Goal: Information Seeking & Learning: Learn about a topic

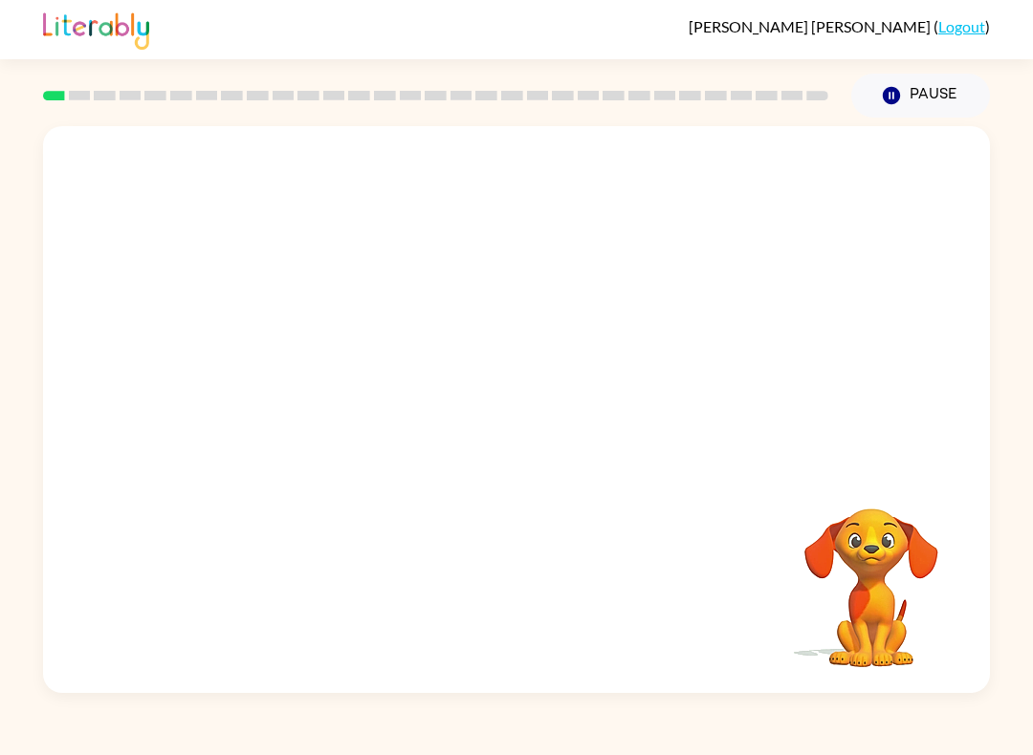
click at [547, 433] on div "Your browser must support playing .mp4 files to use Literably. Please try using…" at bounding box center [516, 409] width 947 height 567
click at [485, 423] on button "button" at bounding box center [516, 419] width 122 height 70
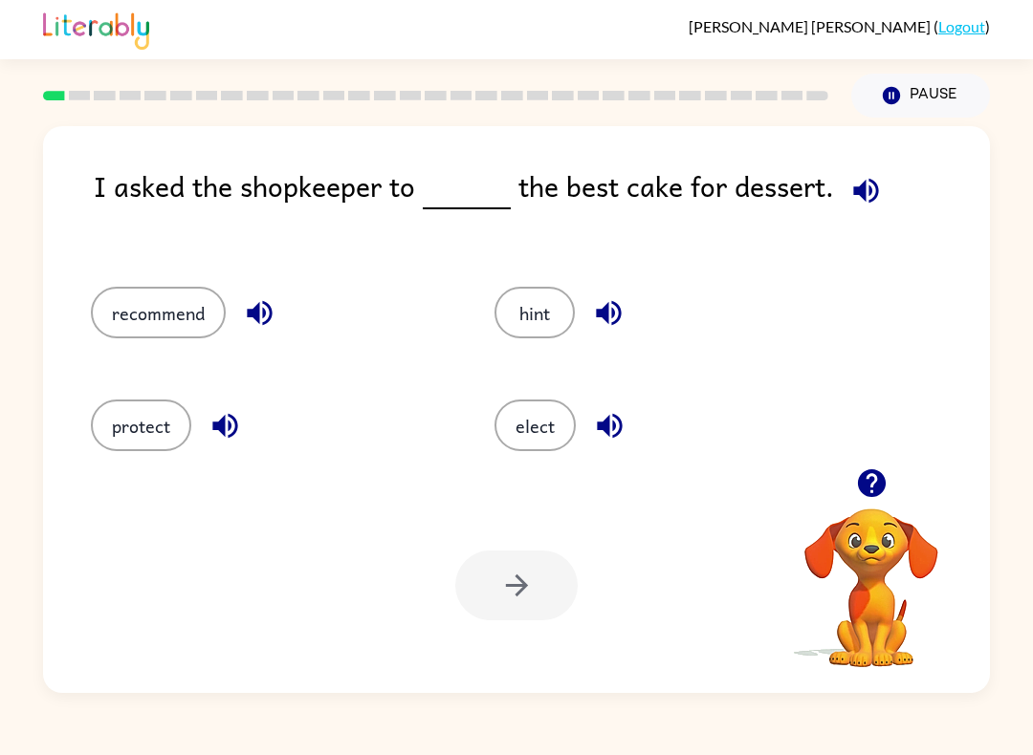
click at [861, 183] on icon "button" at bounding box center [865, 190] width 33 height 33
click at [161, 317] on button "recommend" at bounding box center [158, 313] width 135 height 52
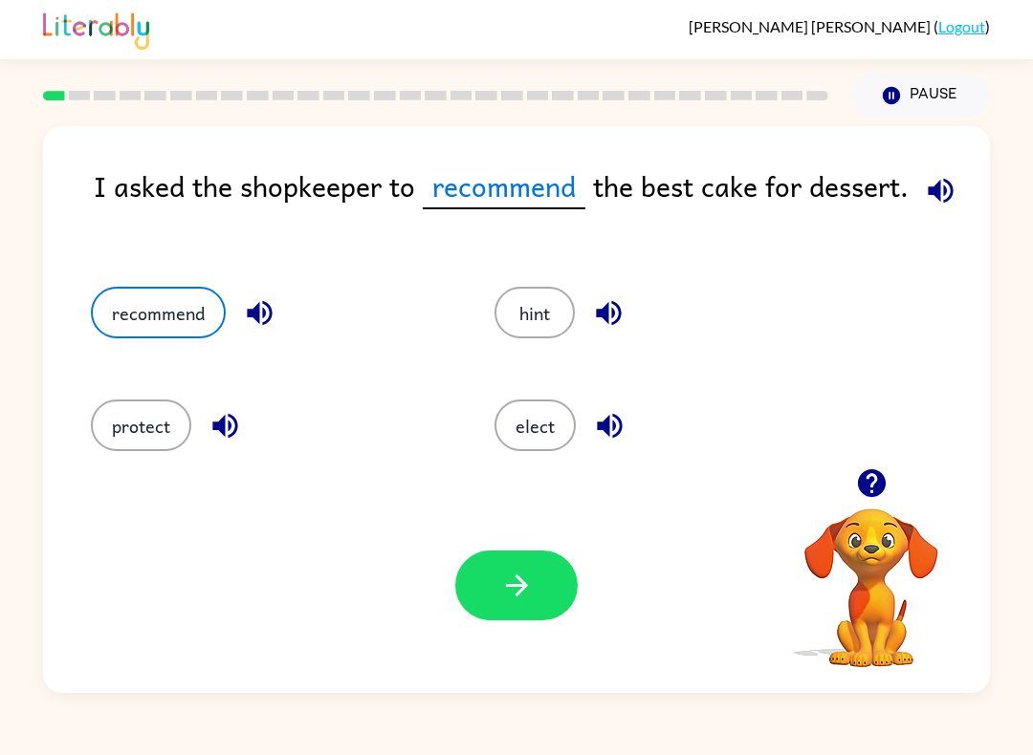
click at [513, 602] on icon "button" at bounding box center [516, 585] width 33 height 33
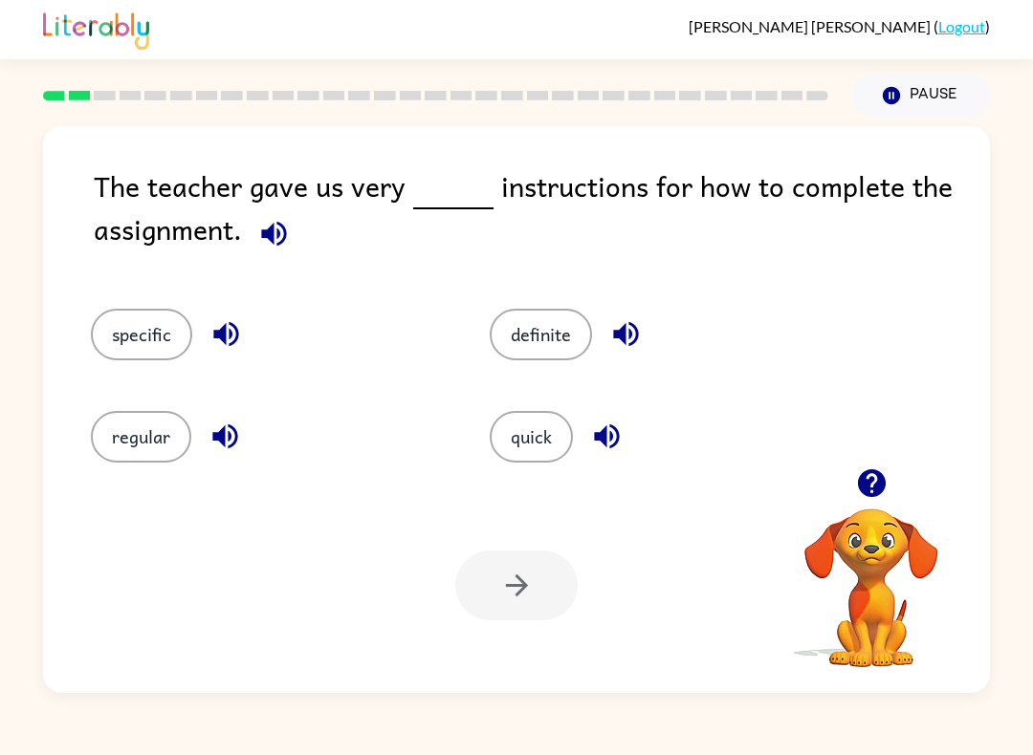
click at [279, 245] on icon "button" at bounding box center [273, 233] width 25 height 25
click at [142, 332] on button "specific" at bounding box center [141, 335] width 101 height 52
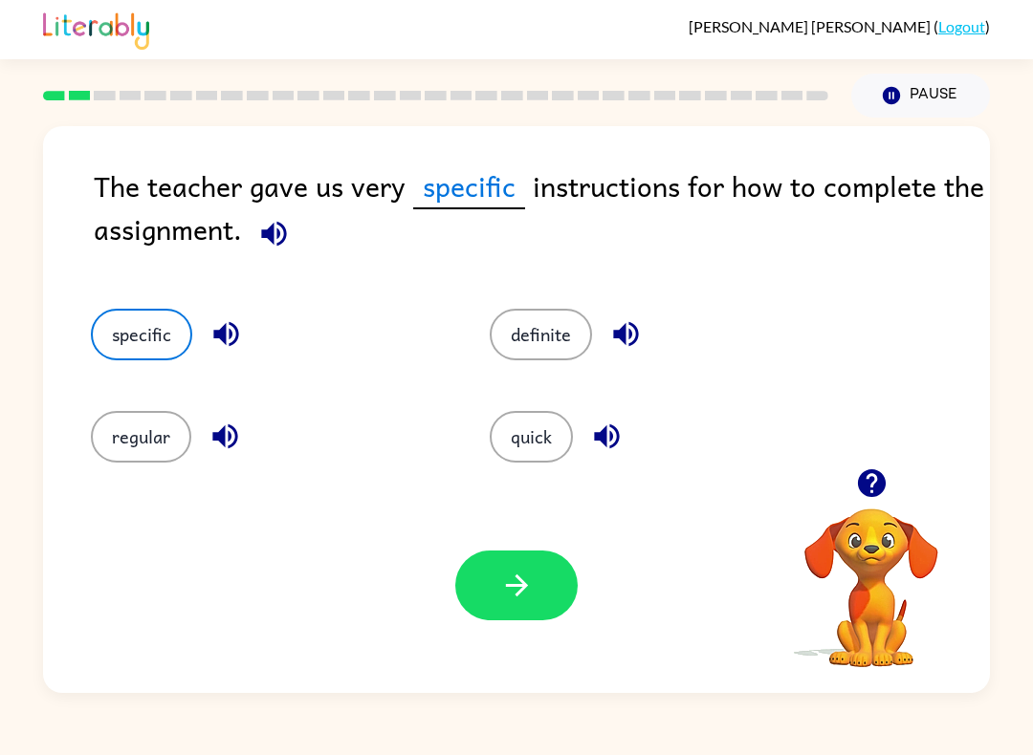
click at [524, 444] on button "quick" at bounding box center [531, 437] width 83 height 52
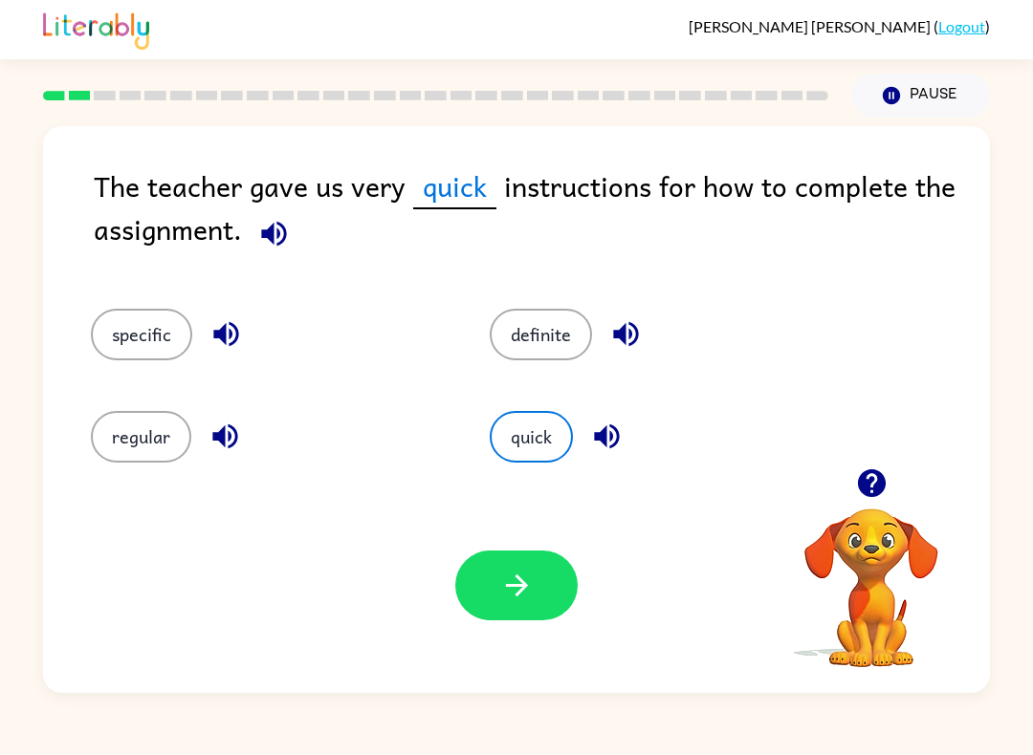
click at [264, 227] on icon "button" at bounding box center [273, 233] width 33 height 33
click at [500, 594] on icon "button" at bounding box center [516, 585] width 33 height 33
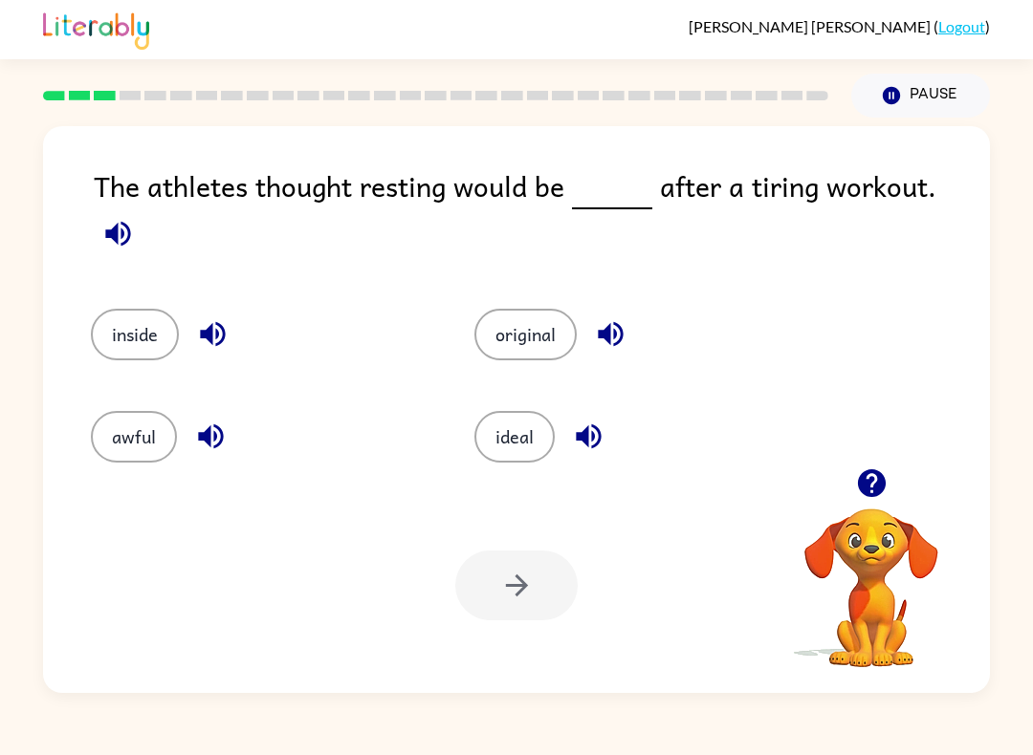
click at [850, 499] on div at bounding box center [870, 483] width 191 height 49
click at [872, 483] on icon "button" at bounding box center [871, 483] width 28 height 28
click at [872, 483] on video "Your browser must support playing .mp4 files to use Literably. Please try using…" at bounding box center [870, 574] width 191 height 191
click at [871, 476] on div "The athletes thought resting would be after a tiring workout. inside original a…" at bounding box center [516, 409] width 947 height 567
click at [875, 491] on video "Your browser must support playing .mp4 files to use Literably. Please try using…" at bounding box center [870, 574] width 191 height 191
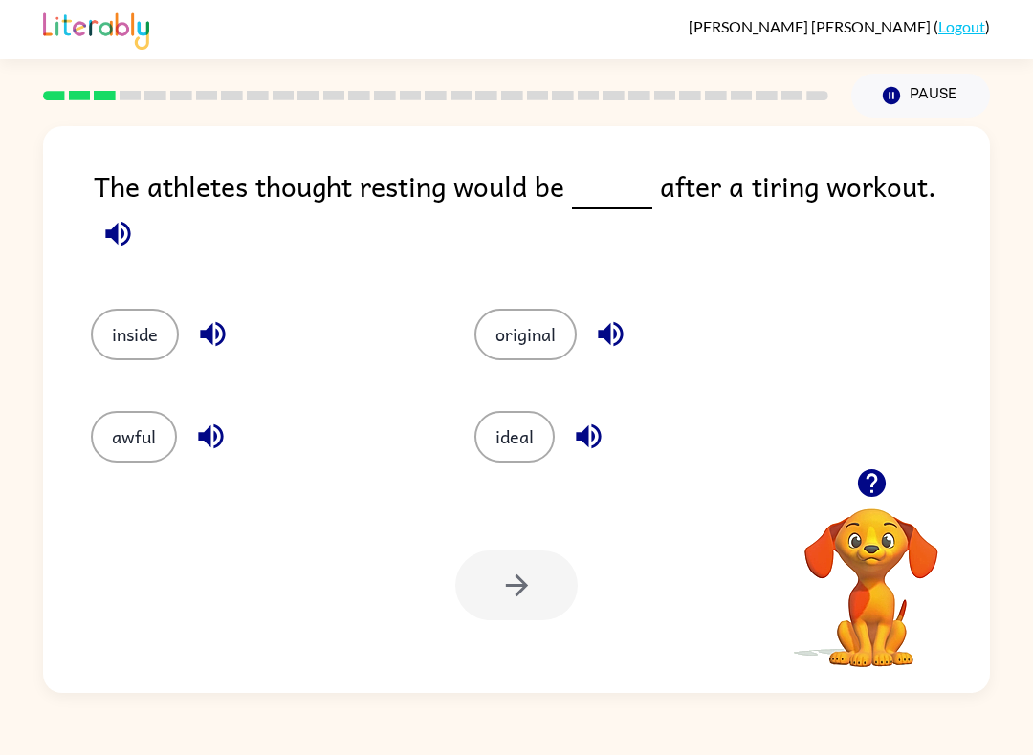
click at [142, 209] on button "button" at bounding box center [118, 233] width 49 height 49
click at [142, 207] on span at bounding box center [118, 228] width 49 height 43
click at [130, 221] on icon "button" at bounding box center [117, 233] width 25 height 25
click at [135, 217] on icon "button" at bounding box center [117, 233] width 33 height 33
click at [143, 313] on button "inside" at bounding box center [135, 335] width 88 height 52
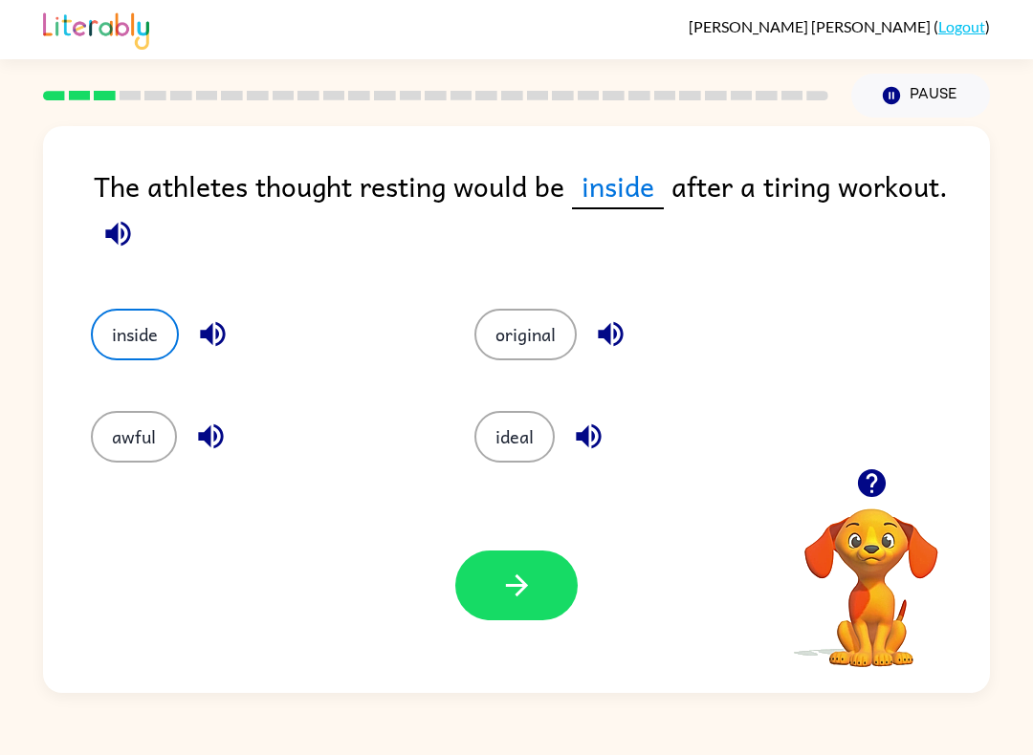
click at [516, 619] on button "button" at bounding box center [516, 586] width 122 height 70
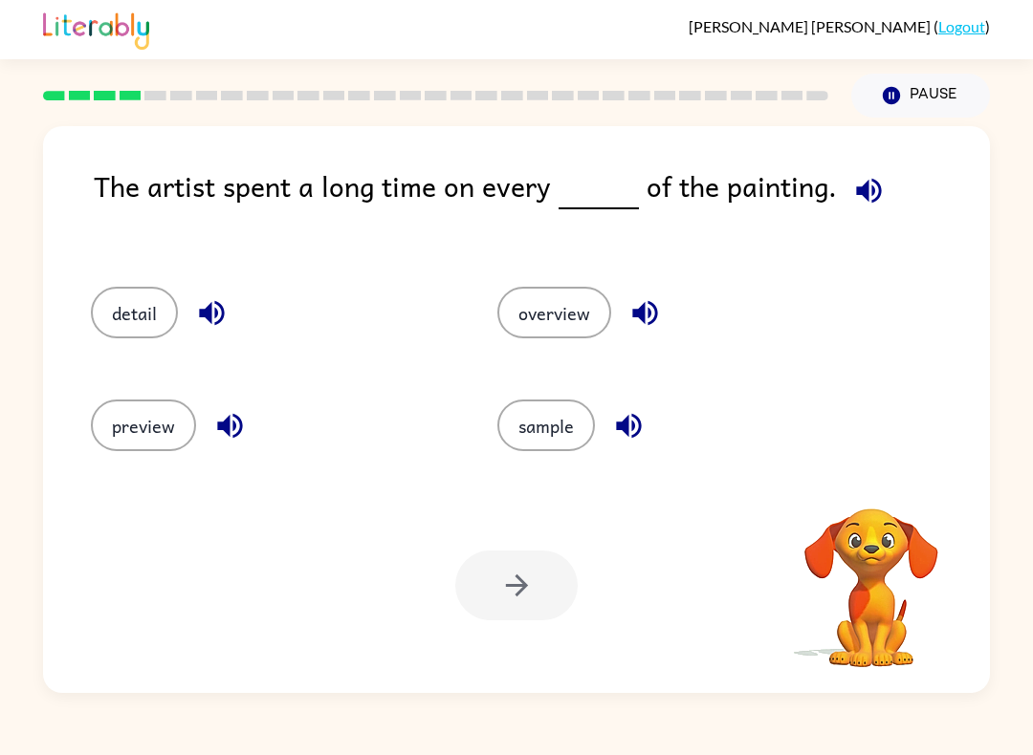
click at [872, 203] on icon "button" at bounding box center [868, 190] width 33 height 33
click at [861, 192] on icon "button" at bounding box center [868, 190] width 33 height 33
click at [130, 317] on button "detail" at bounding box center [134, 313] width 87 height 52
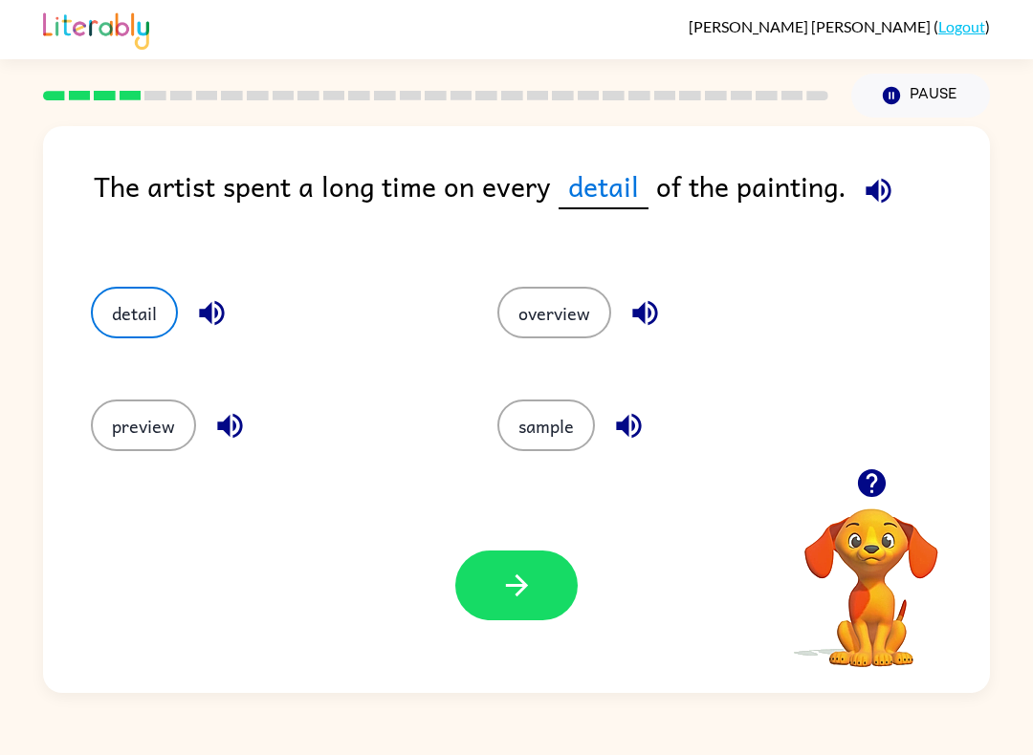
click at [492, 581] on button "button" at bounding box center [516, 586] width 122 height 70
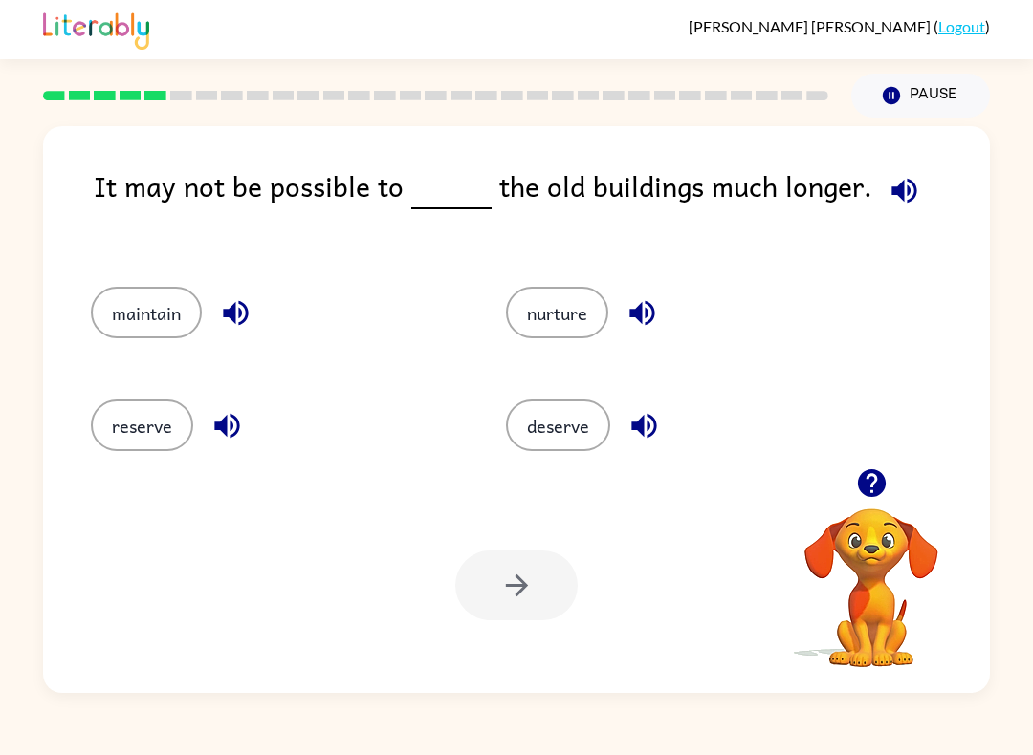
click at [887, 186] on icon "button" at bounding box center [903, 190] width 33 height 33
click at [129, 322] on button "maintain" at bounding box center [146, 313] width 111 height 52
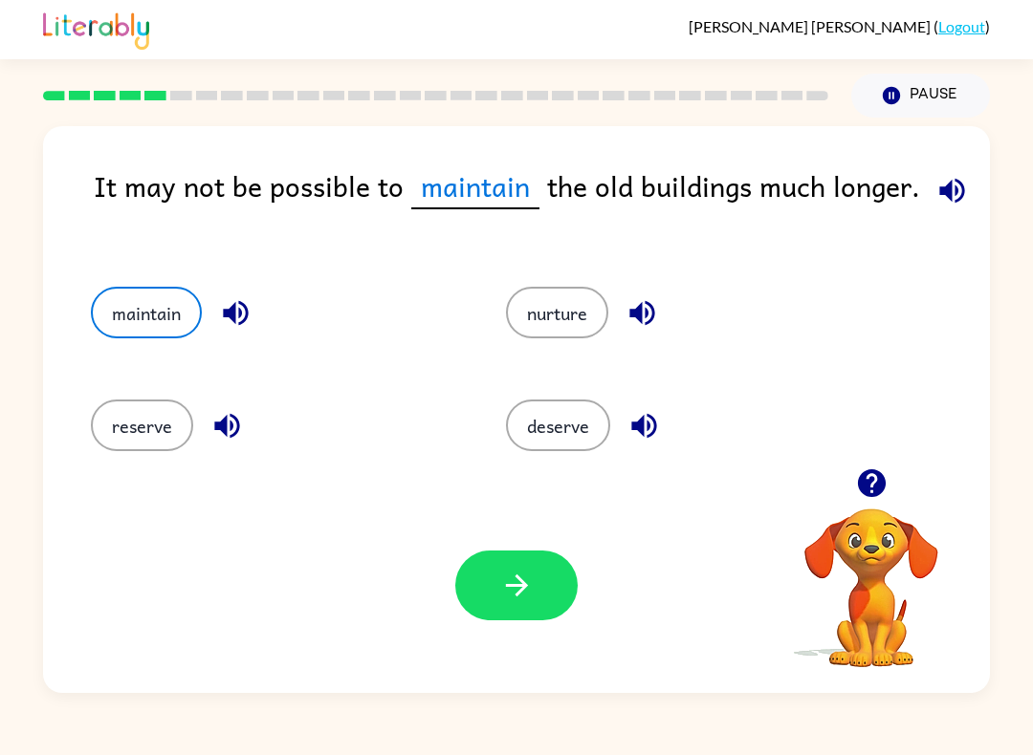
click at [508, 590] on icon "button" at bounding box center [516, 585] width 33 height 33
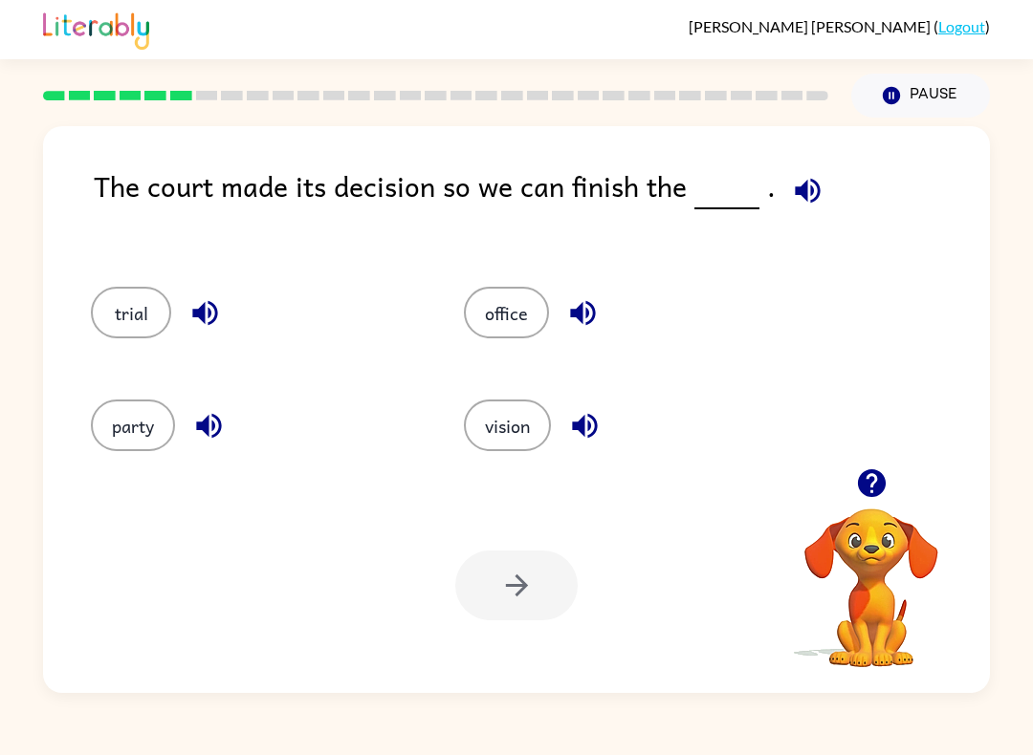
click at [806, 185] on icon "button" at bounding box center [807, 190] width 25 height 25
click at [143, 420] on button "party" at bounding box center [133, 426] width 84 height 52
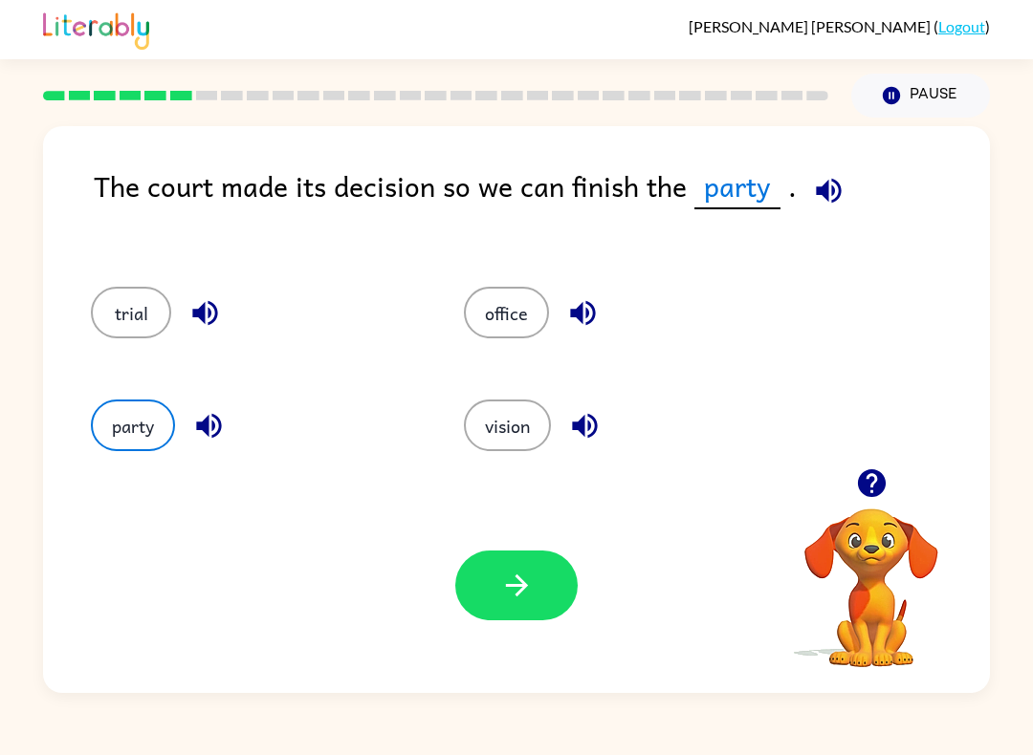
click at [533, 619] on button "button" at bounding box center [516, 586] width 122 height 70
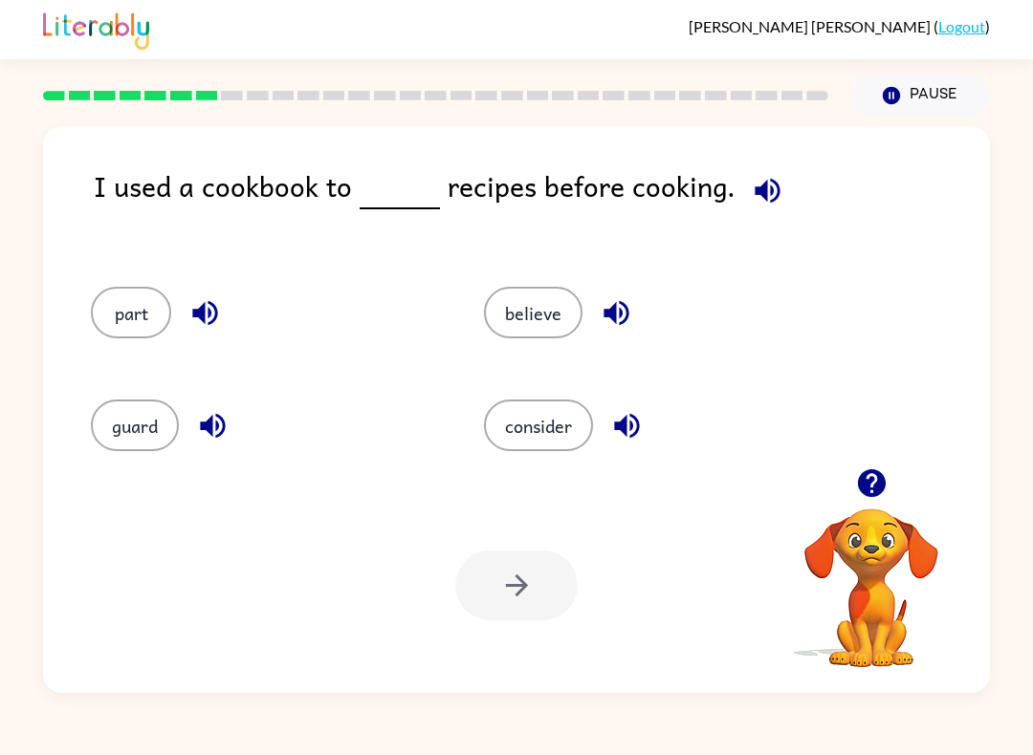
click at [735, 192] on span at bounding box center [763, 185] width 56 height 43
click at [751, 201] on icon "button" at bounding box center [767, 190] width 33 height 33
click at [522, 437] on button "consider" at bounding box center [538, 426] width 109 height 52
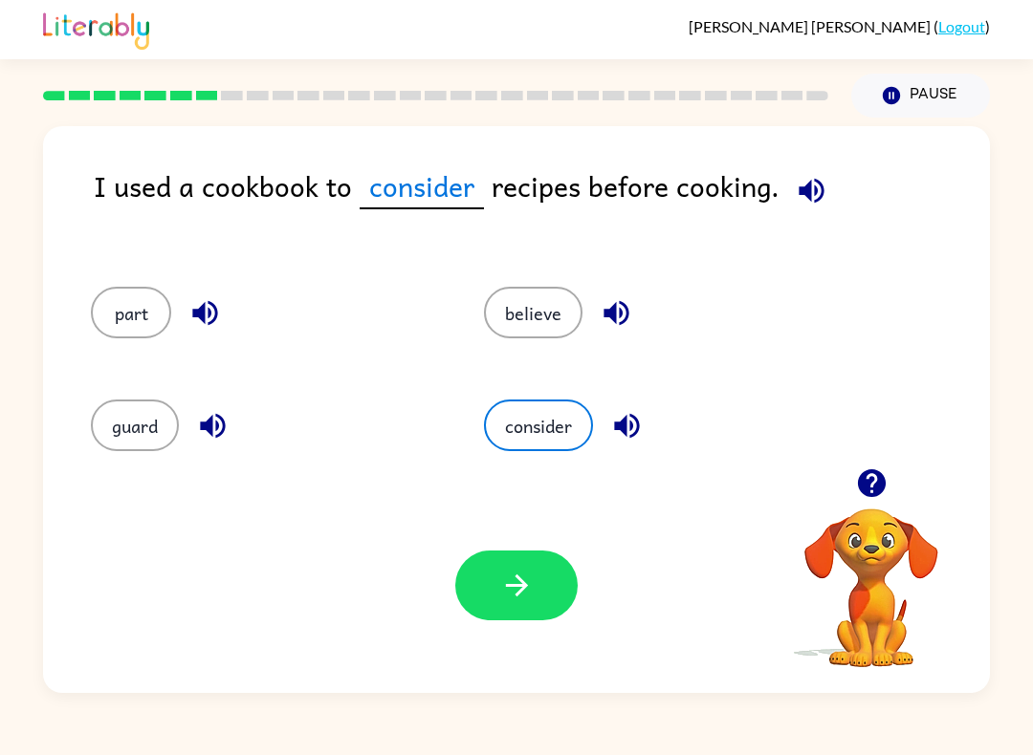
click at [503, 621] on button "button" at bounding box center [516, 586] width 122 height 70
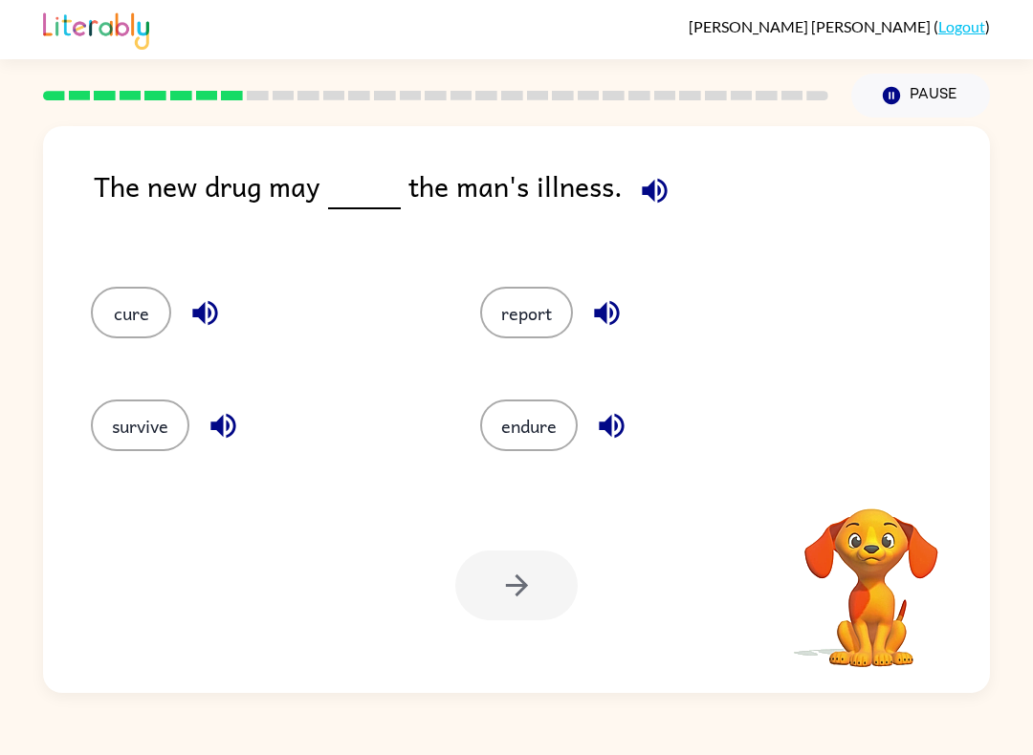
click at [667, 202] on button "button" at bounding box center [654, 190] width 49 height 49
click at [638, 185] on icon "button" at bounding box center [654, 190] width 33 height 33
click at [667, 196] on button "button" at bounding box center [654, 190] width 49 height 49
click at [540, 315] on button "report" at bounding box center [526, 313] width 93 height 52
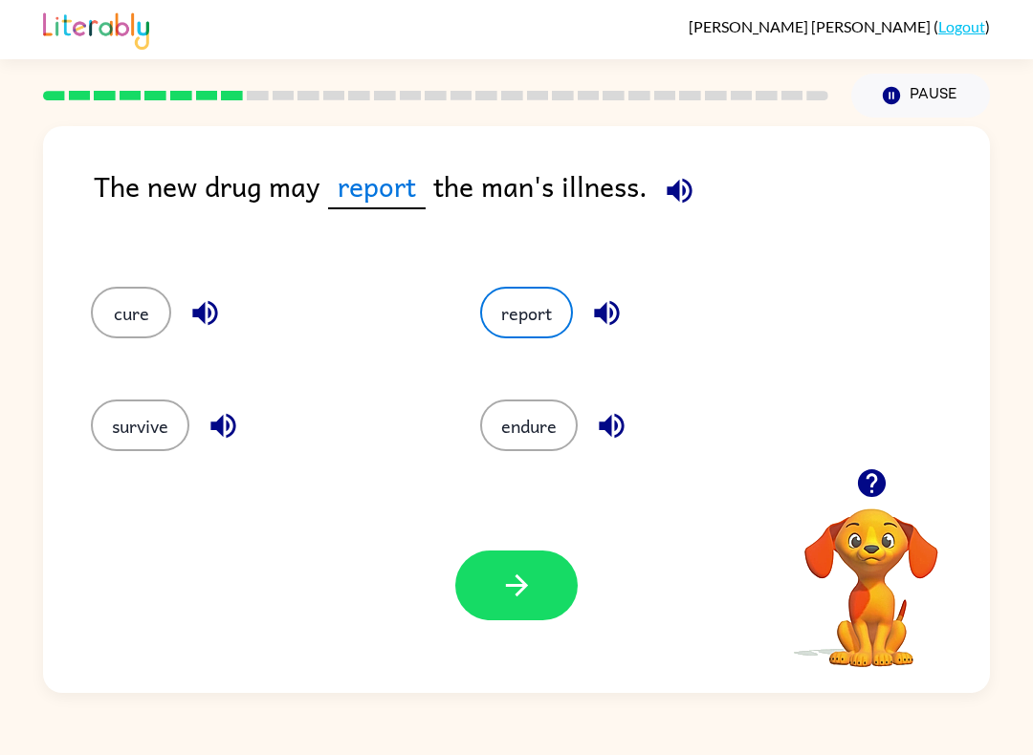
click at [495, 592] on button "button" at bounding box center [516, 586] width 122 height 70
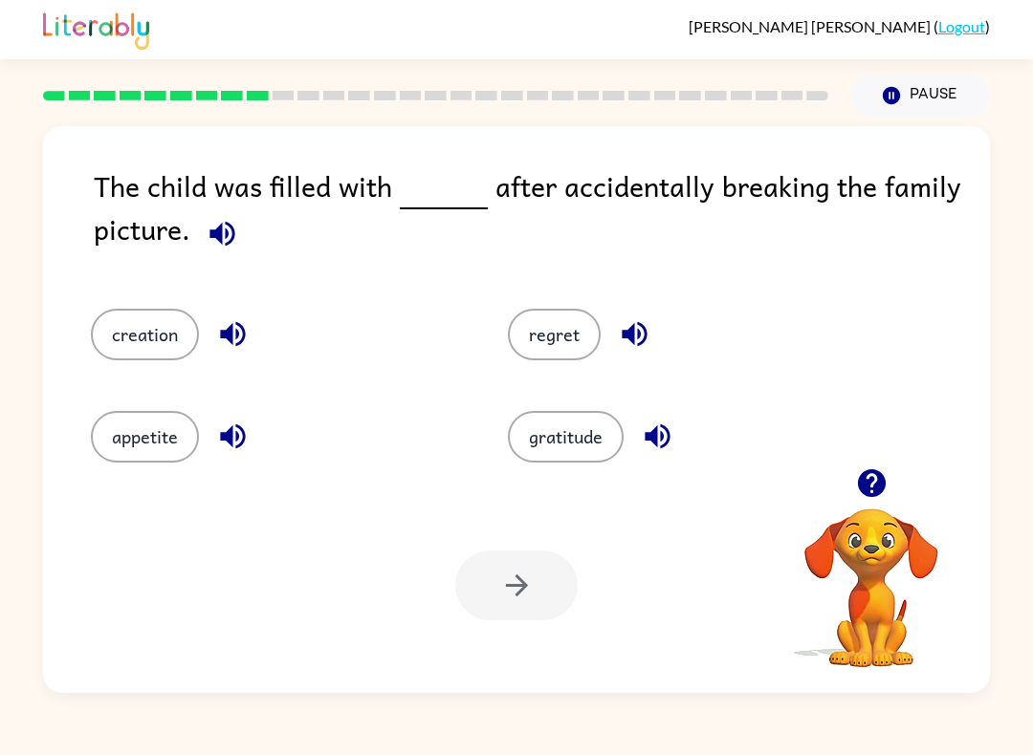
click at [215, 220] on icon "button" at bounding box center [222, 233] width 33 height 33
click at [557, 335] on button "regret" at bounding box center [554, 335] width 93 height 52
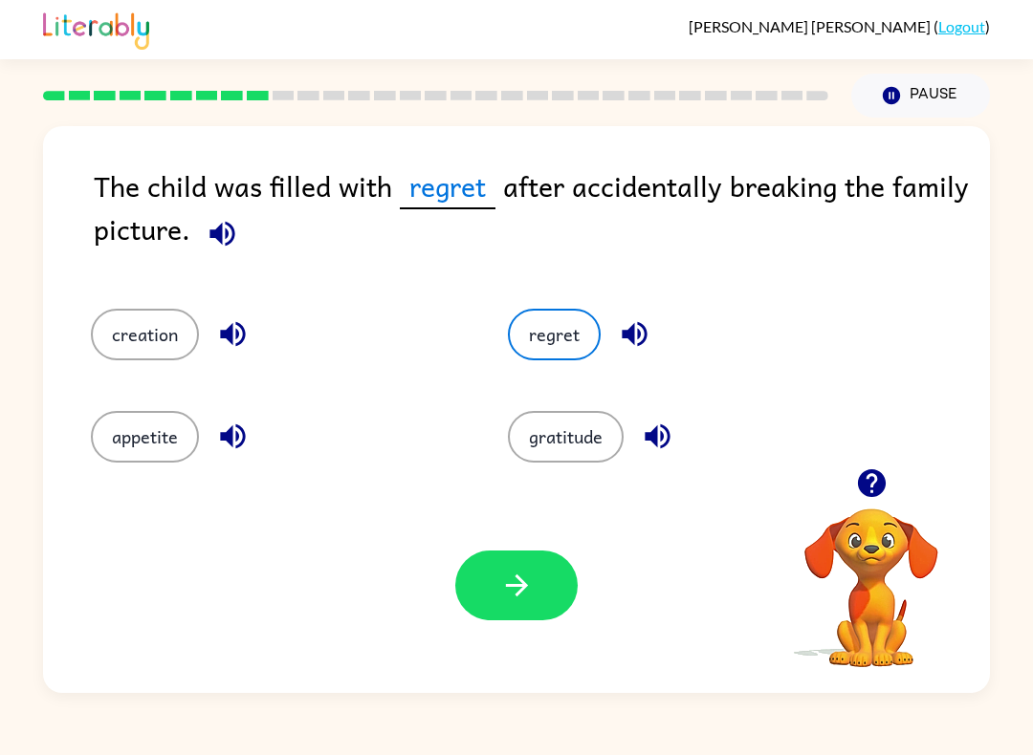
click at [500, 602] on icon "button" at bounding box center [516, 585] width 33 height 33
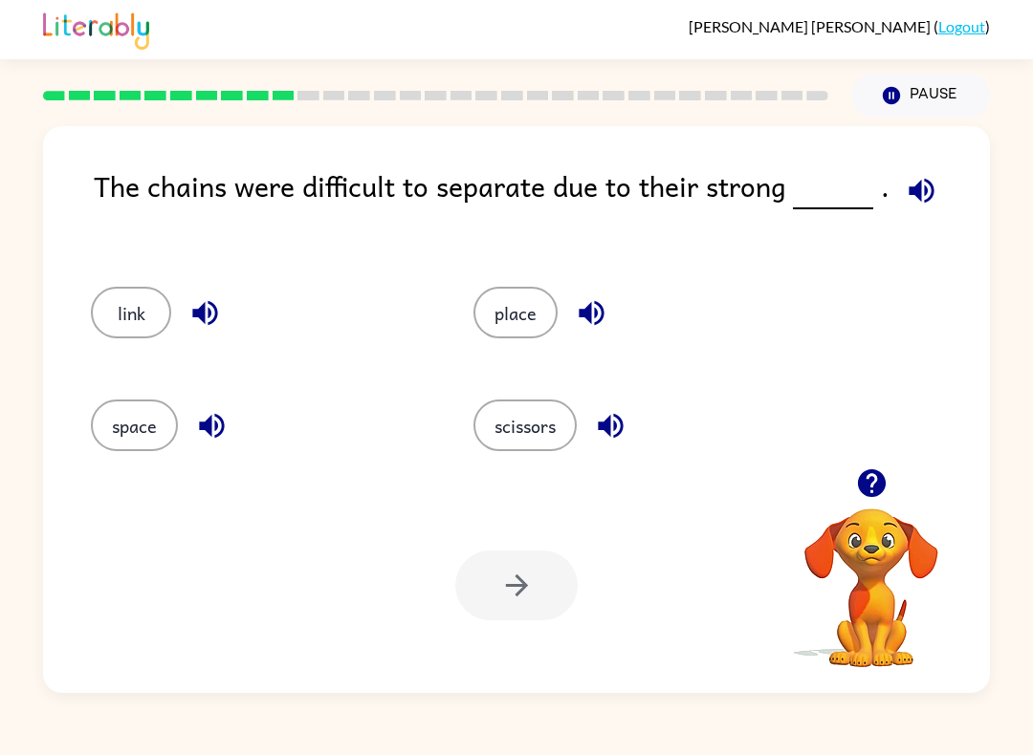
click at [933, 207] on button "button" at bounding box center [921, 190] width 49 height 49
click at [905, 184] on icon "button" at bounding box center [921, 190] width 33 height 33
click at [911, 187] on icon "button" at bounding box center [920, 190] width 25 height 25
click at [569, 316] on button "button" at bounding box center [591, 313] width 49 height 49
click at [502, 319] on button "place" at bounding box center [515, 313] width 84 height 52
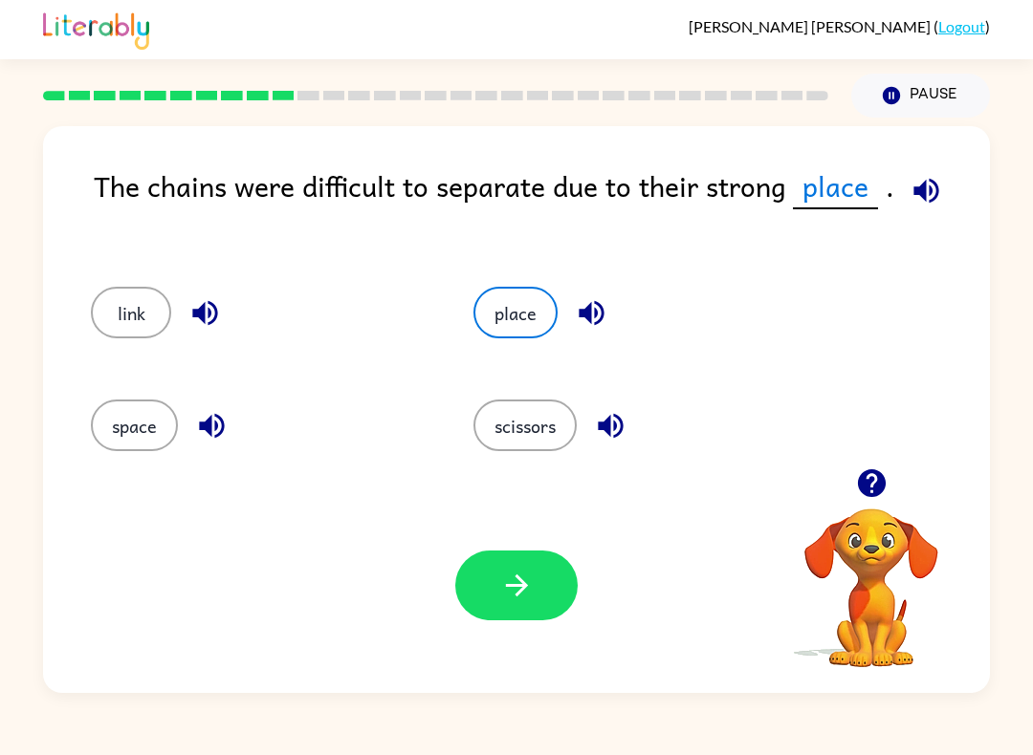
click at [492, 610] on button "button" at bounding box center [516, 586] width 122 height 70
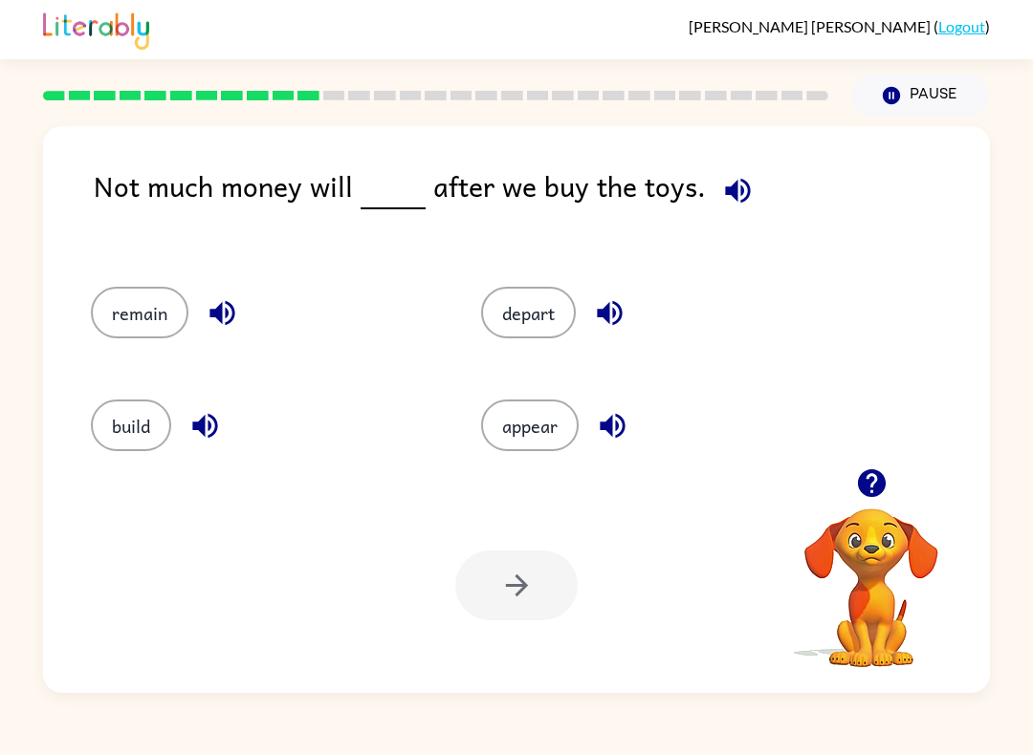
click at [745, 195] on icon "button" at bounding box center [737, 190] width 33 height 33
click at [138, 311] on button "remain" at bounding box center [140, 313] width 98 height 52
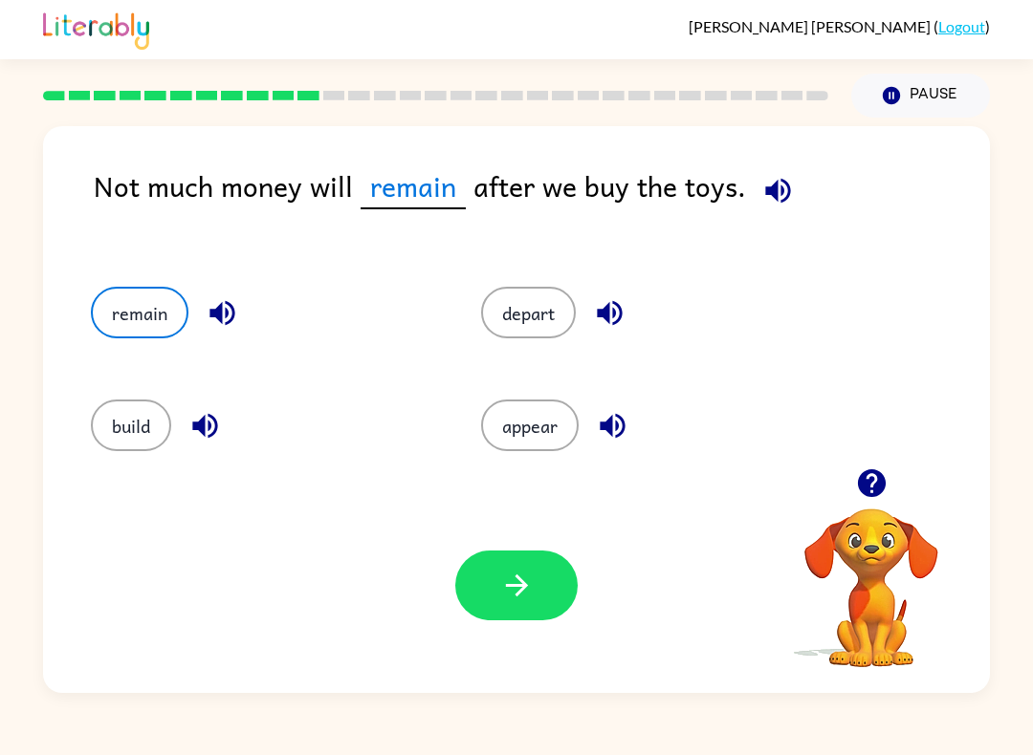
click at [520, 639] on div "Your browser must support playing .mp4 files to use Literably. Please try using…" at bounding box center [516, 585] width 947 height 215
click at [506, 595] on icon "button" at bounding box center [516, 585] width 33 height 33
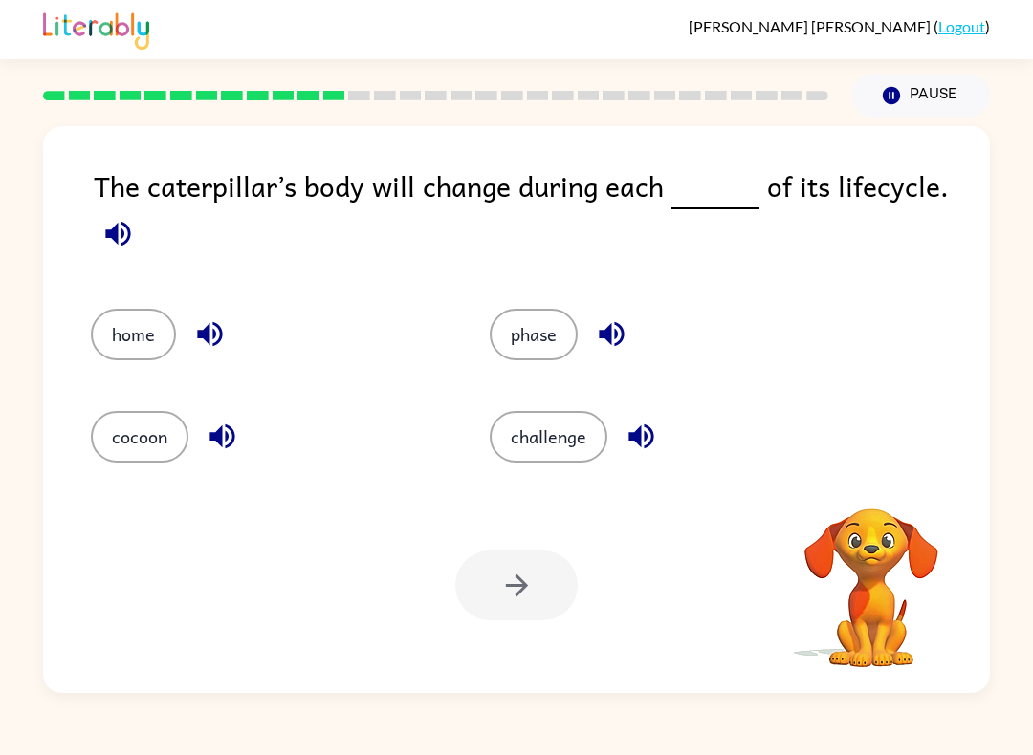
click at [110, 239] on icon "button" at bounding box center [117, 233] width 25 height 25
click at [545, 350] on button "phase" at bounding box center [534, 335] width 88 height 52
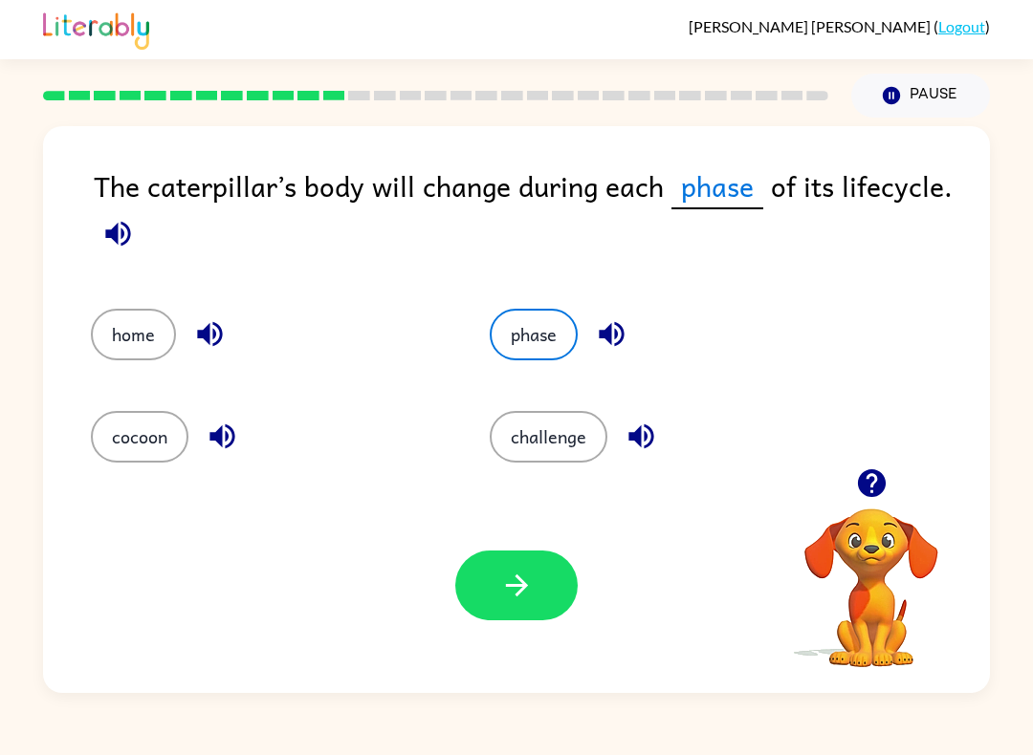
click at [519, 609] on button "button" at bounding box center [516, 586] width 122 height 70
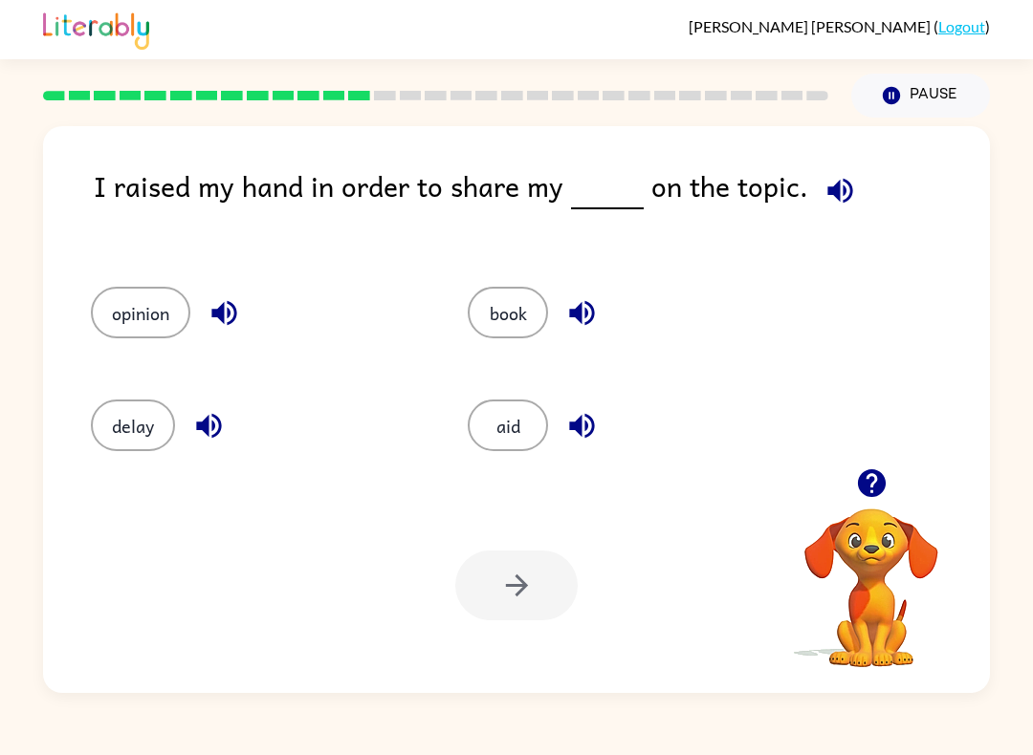
click at [833, 178] on icon "button" at bounding box center [839, 190] width 33 height 33
click at [152, 338] on button "opinion" at bounding box center [140, 313] width 99 height 52
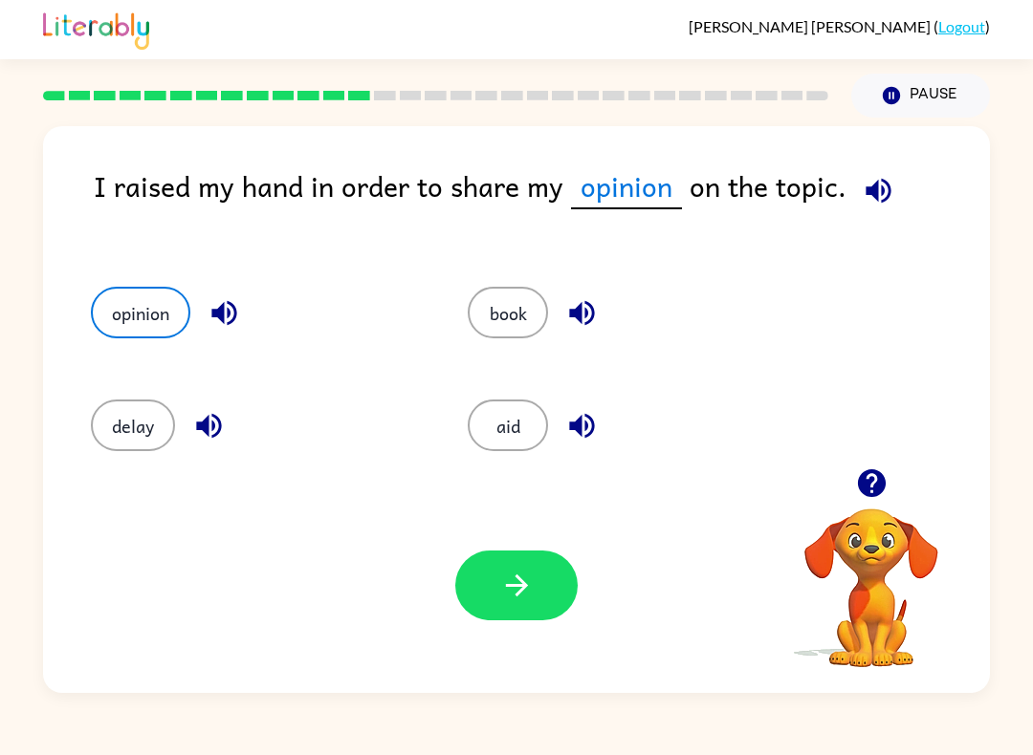
click at [505, 586] on icon "button" at bounding box center [516, 585] width 33 height 33
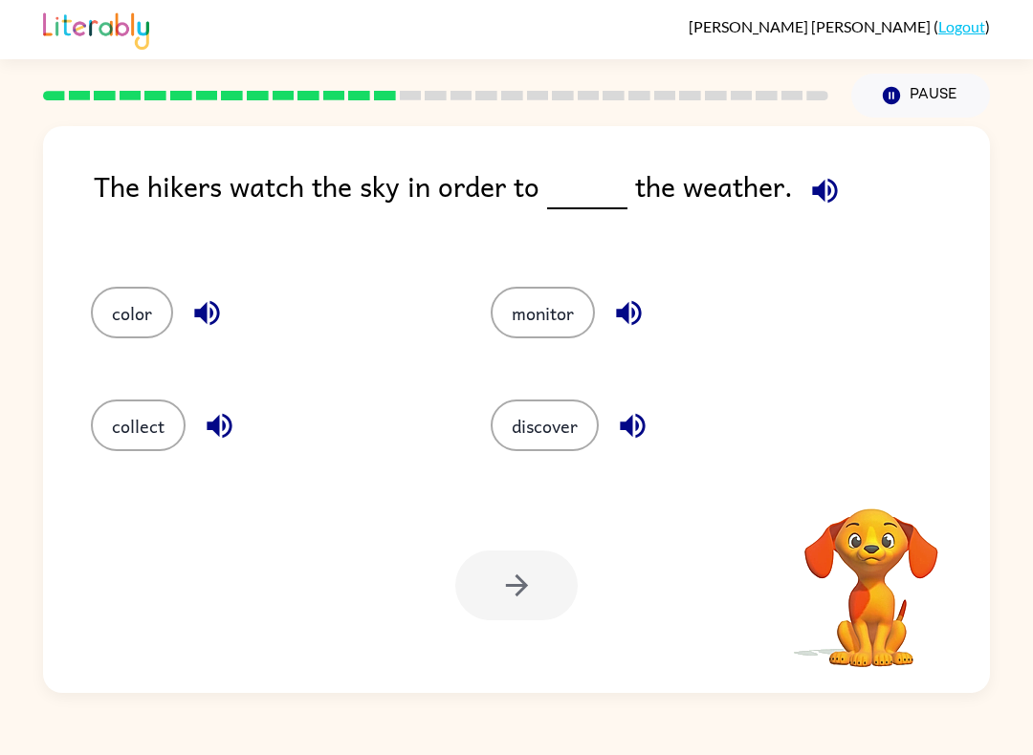
click at [819, 178] on icon "button" at bounding box center [824, 190] width 33 height 33
click at [825, 192] on icon "button" at bounding box center [824, 190] width 33 height 33
click at [821, 197] on icon "button" at bounding box center [824, 190] width 25 height 25
click at [522, 442] on button "discover" at bounding box center [545, 426] width 108 height 52
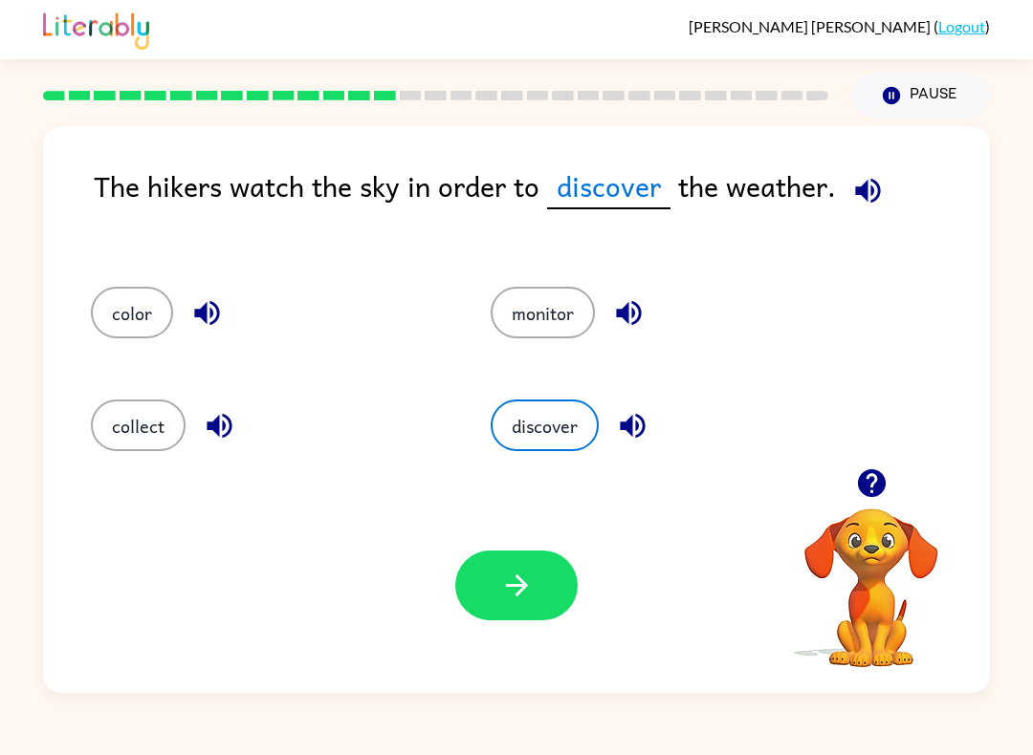
click at [527, 602] on icon "button" at bounding box center [516, 585] width 33 height 33
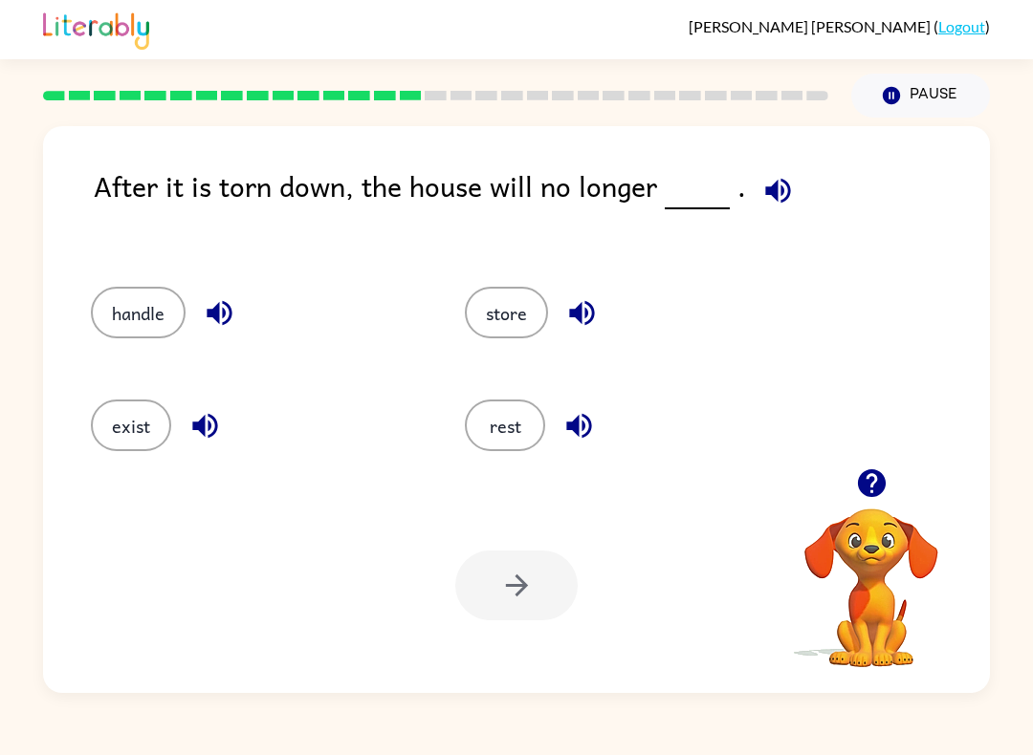
click at [117, 434] on button "exist" at bounding box center [131, 426] width 80 height 52
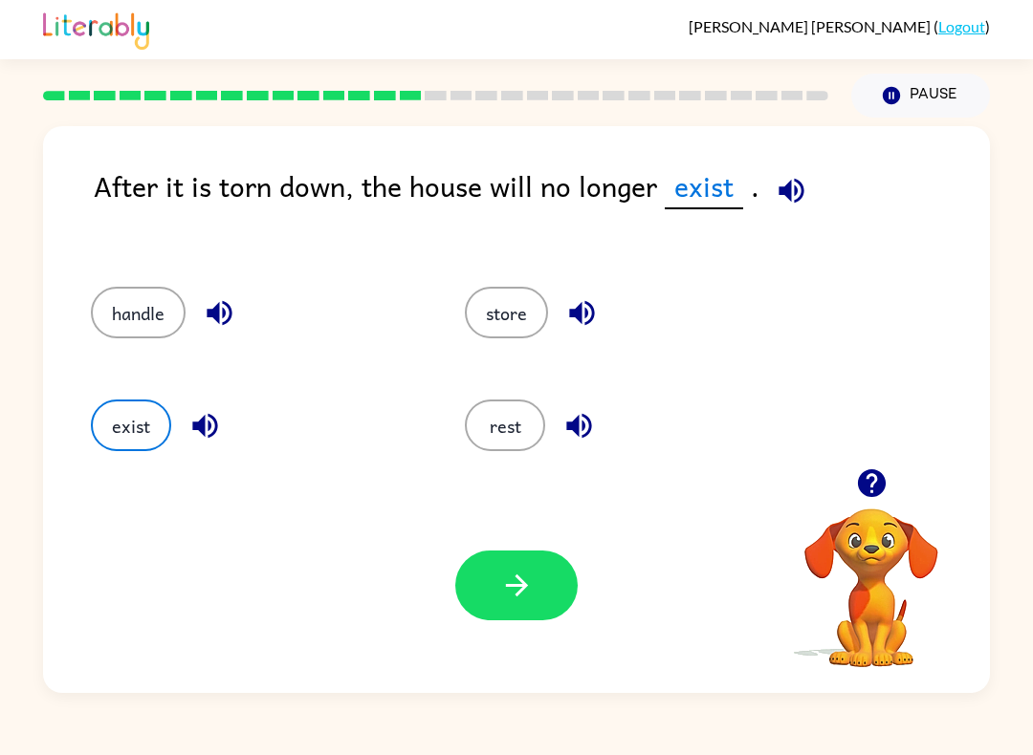
click at [522, 590] on icon "button" at bounding box center [516, 586] width 22 height 22
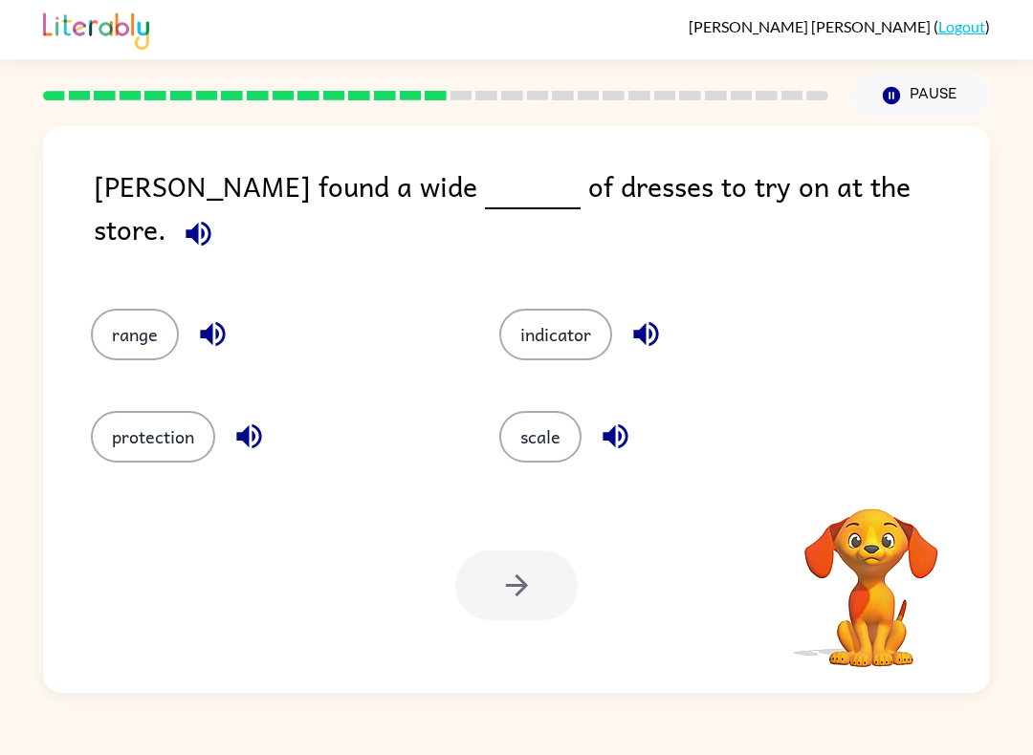
click at [210, 221] on icon "button" at bounding box center [197, 233] width 25 height 25
click at [164, 411] on button "protection" at bounding box center [153, 437] width 124 height 52
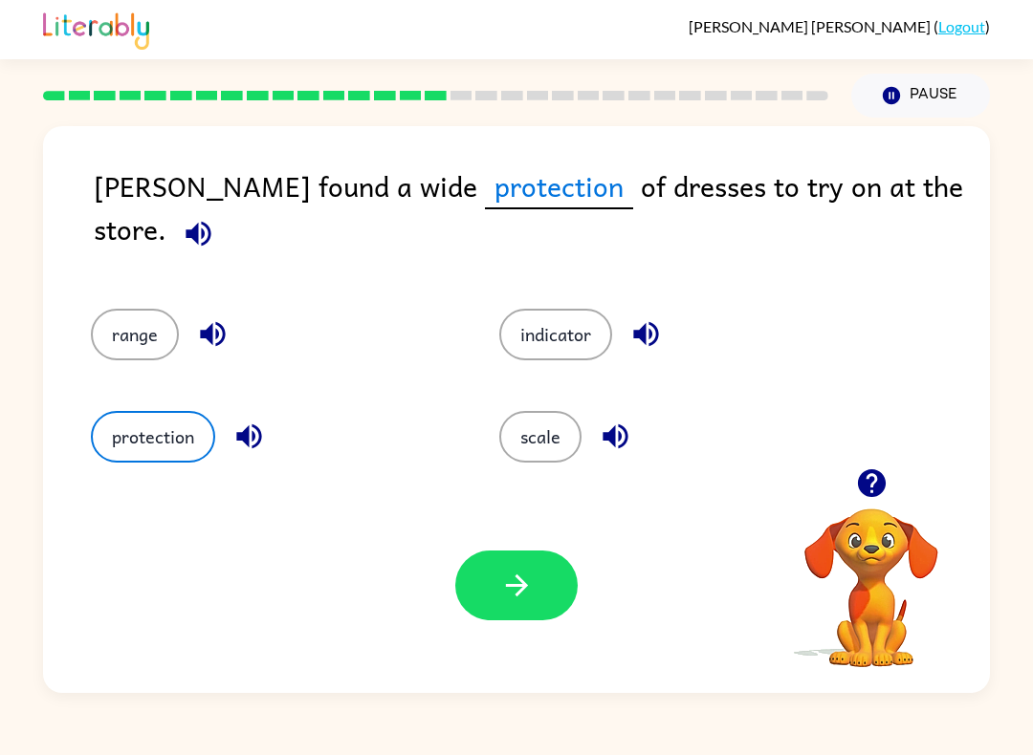
click at [521, 598] on icon "button" at bounding box center [516, 585] width 33 height 33
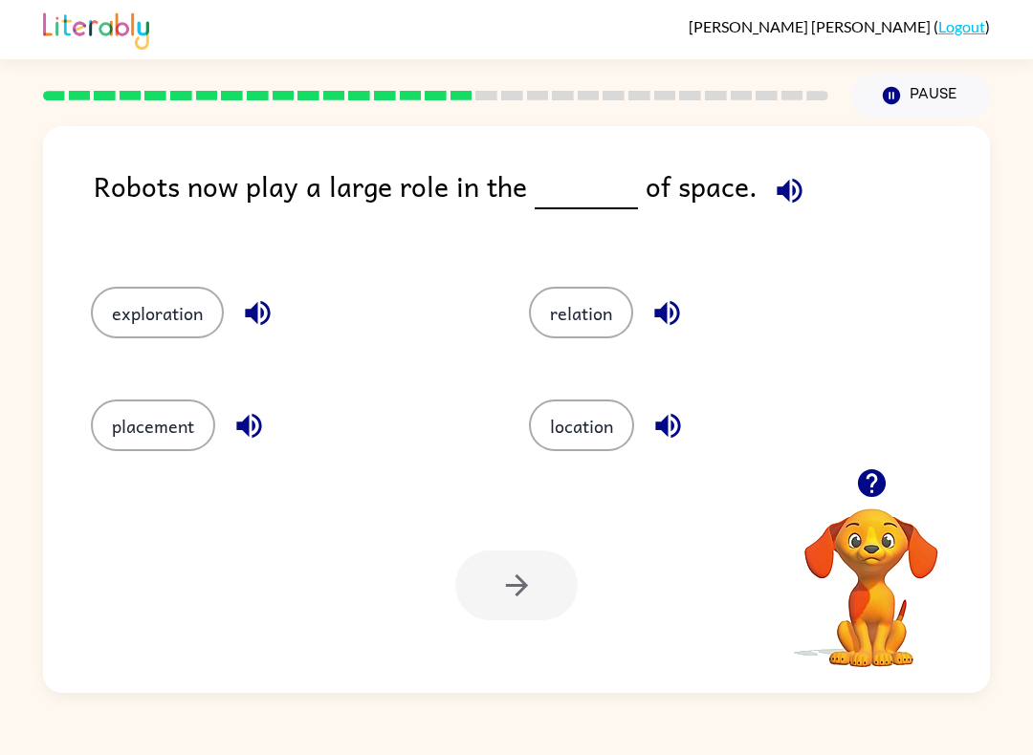
click at [783, 194] on icon "button" at bounding box center [789, 190] width 33 height 33
click at [155, 350] on div "exploration" at bounding box center [274, 307] width 438 height 113
click at [166, 313] on button "exploration" at bounding box center [157, 313] width 133 height 52
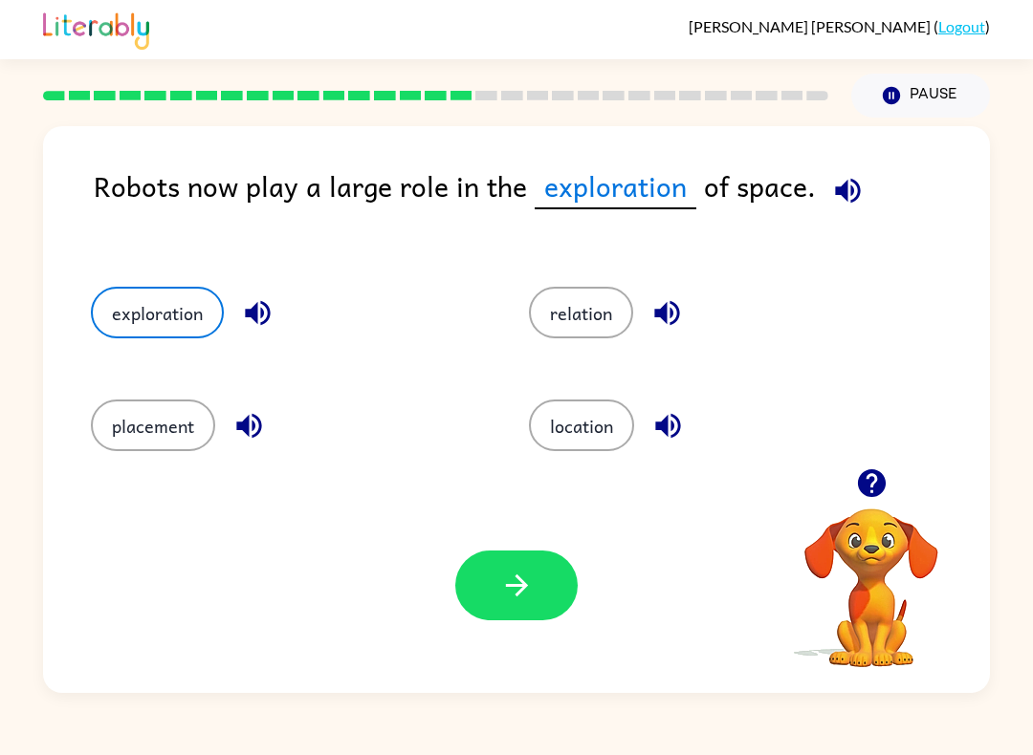
click at [494, 575] on button "button" at bounding box center [516, 586] width 122 height 70
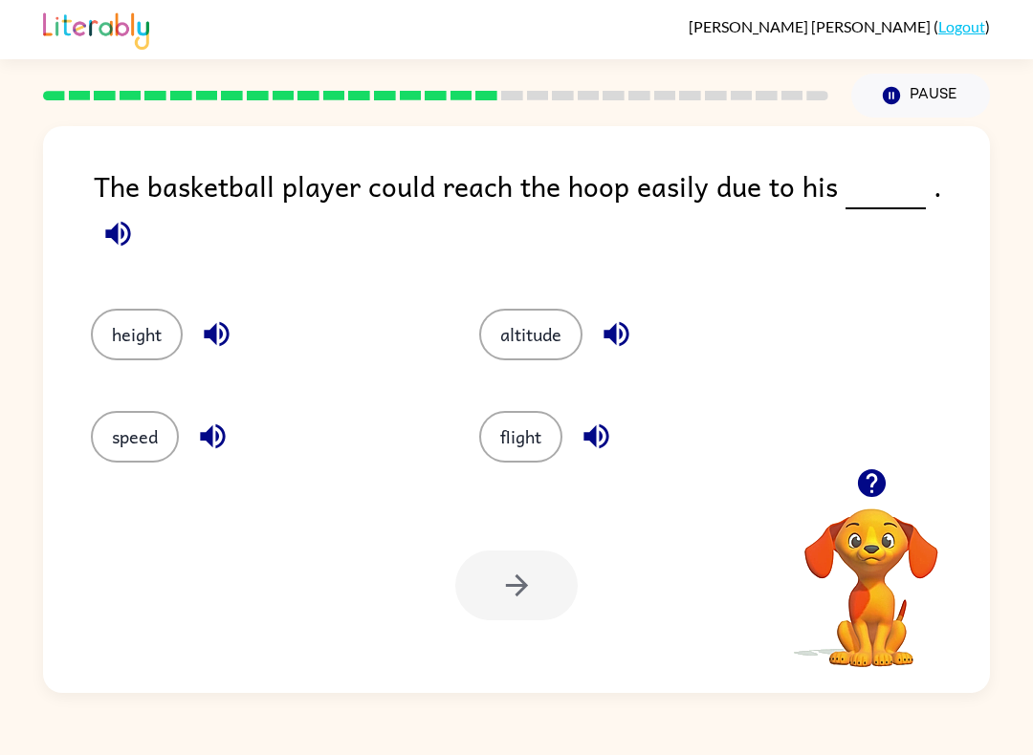
click at [130, 221] on icon "button" at bounding box center [117, 233] width 25 height 25
click at [136, 427] on button "speed" at bounding box center [135, 437] width 88 height 52
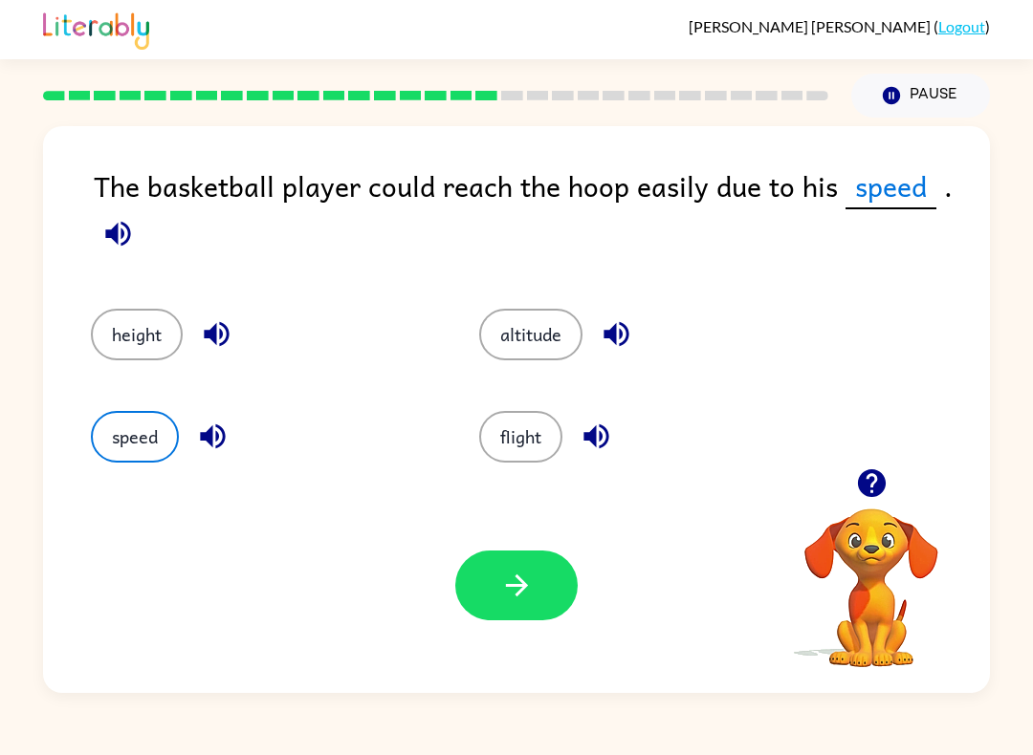
click at [506, 558] on button "button" at bounding box center [516, 586] width 122 height 70
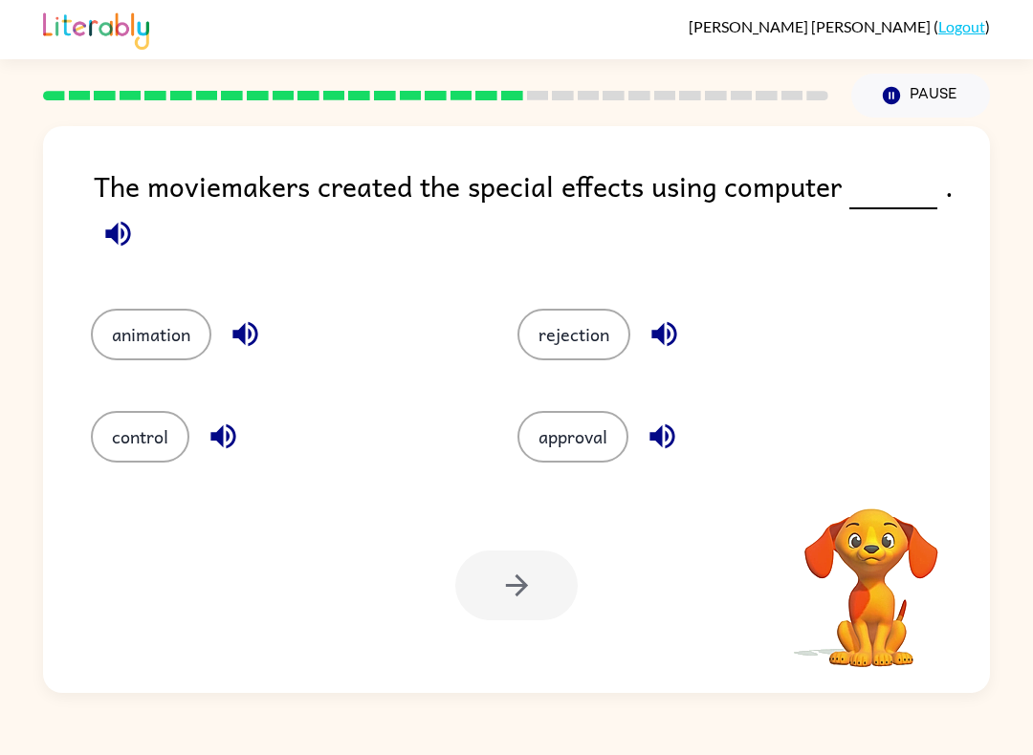
click at [119, 239] on icon "button" at bounding box center [117, 233] width 33 height 33
click at [126, 320] on button "animation" at bounding box center [151, 335] width 120 height 52
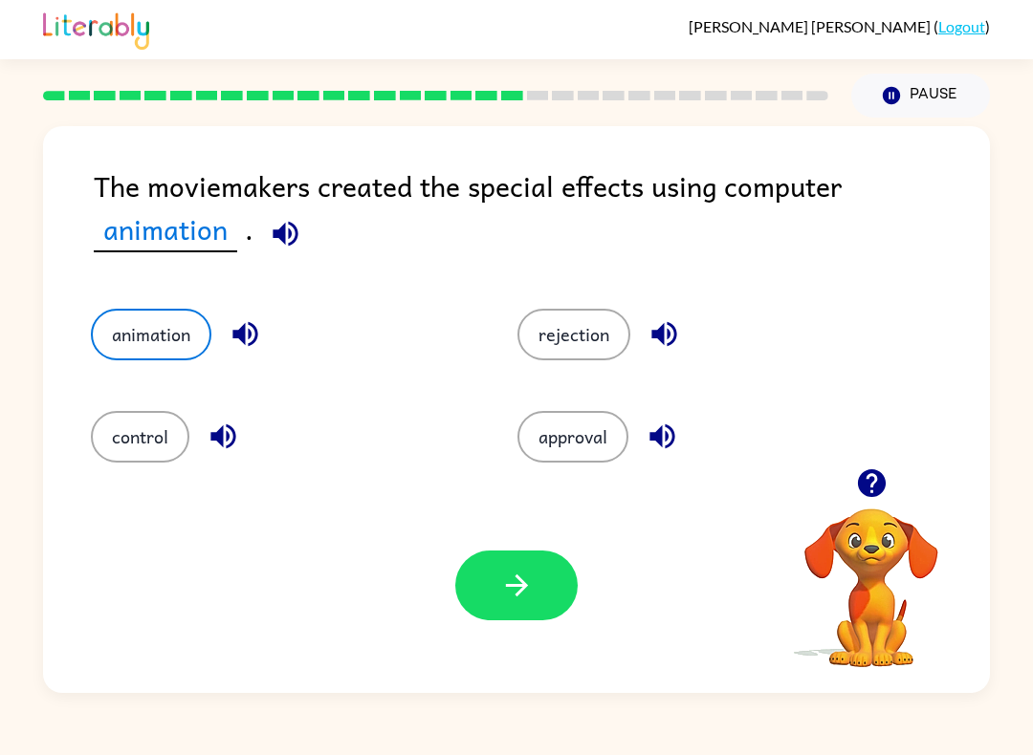
click at [504, 604] on button "button" at bounding box center [516, 586] width 122 height 70
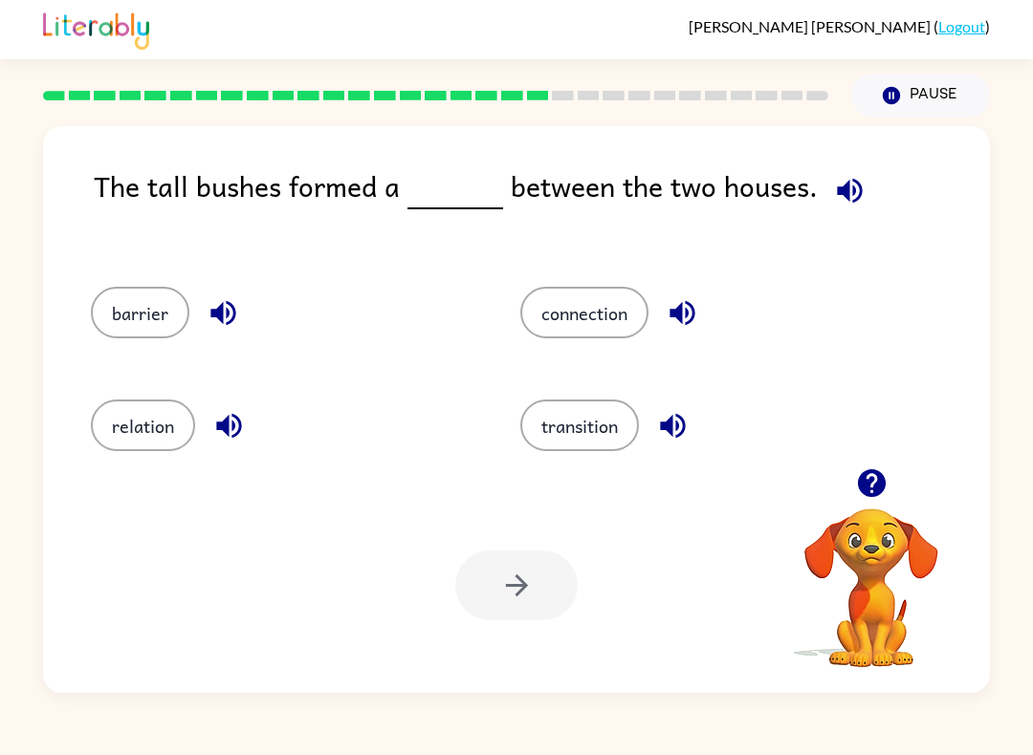
click at [841, 185] on icon "button" at bounding box center [849, 190] width 25 height 25
click at [623, 333] on button "connection" at bounding box center [584, 313] width 128 height 52
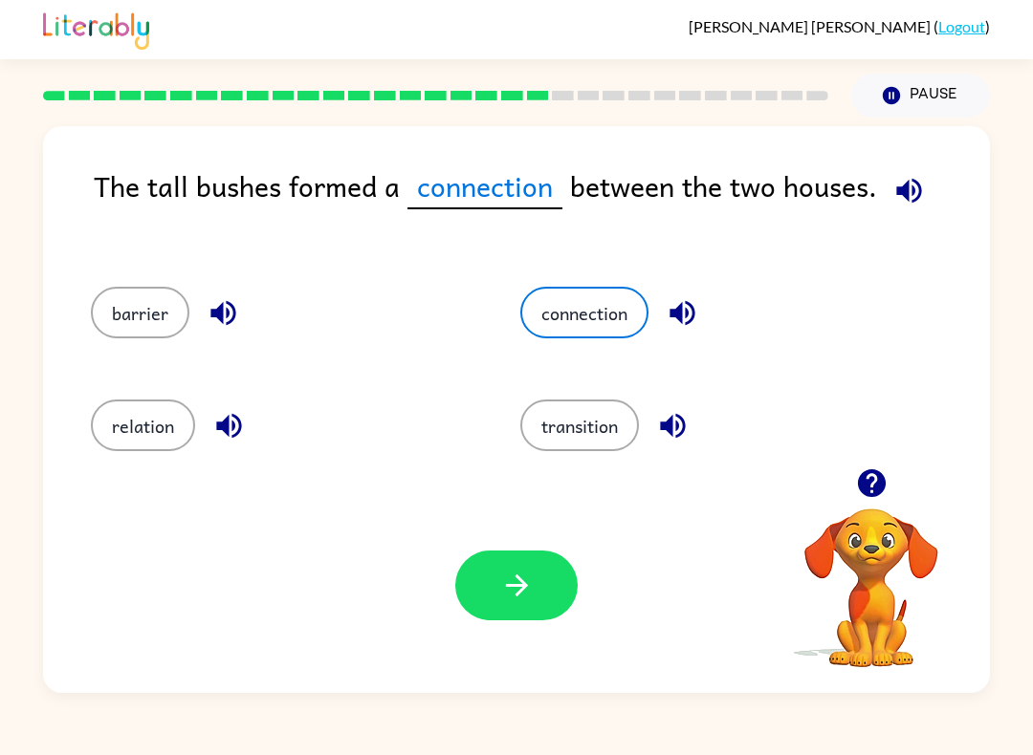
click at [520, 614] on button "button" at bounding box center [516, 586] width 122 height 70
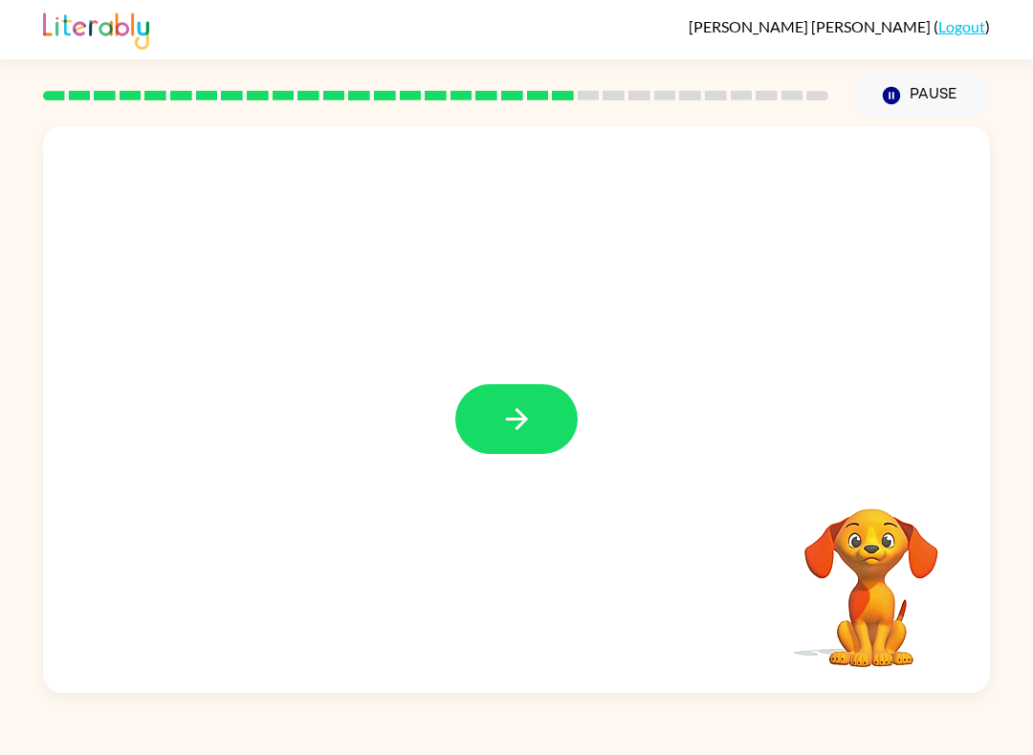
click at [536, 426] on button "button" at bounding box center [516, 419] width 122 height 70
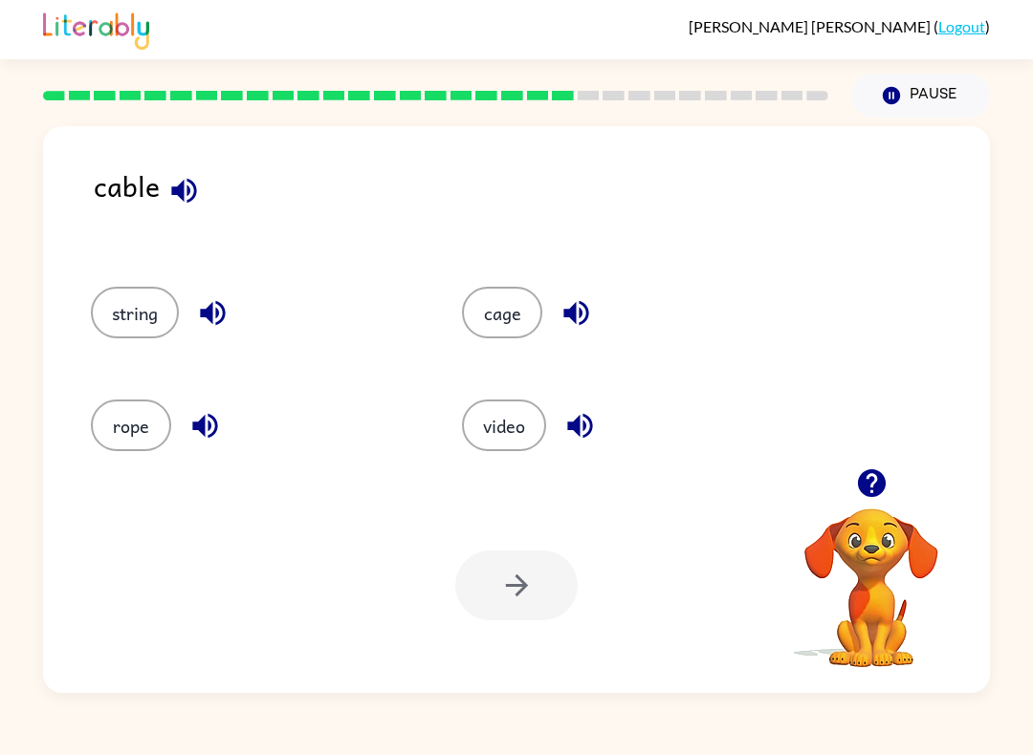
click at [496, 312] on button "cage" at bounding box center [502, 313] width 80 height 52
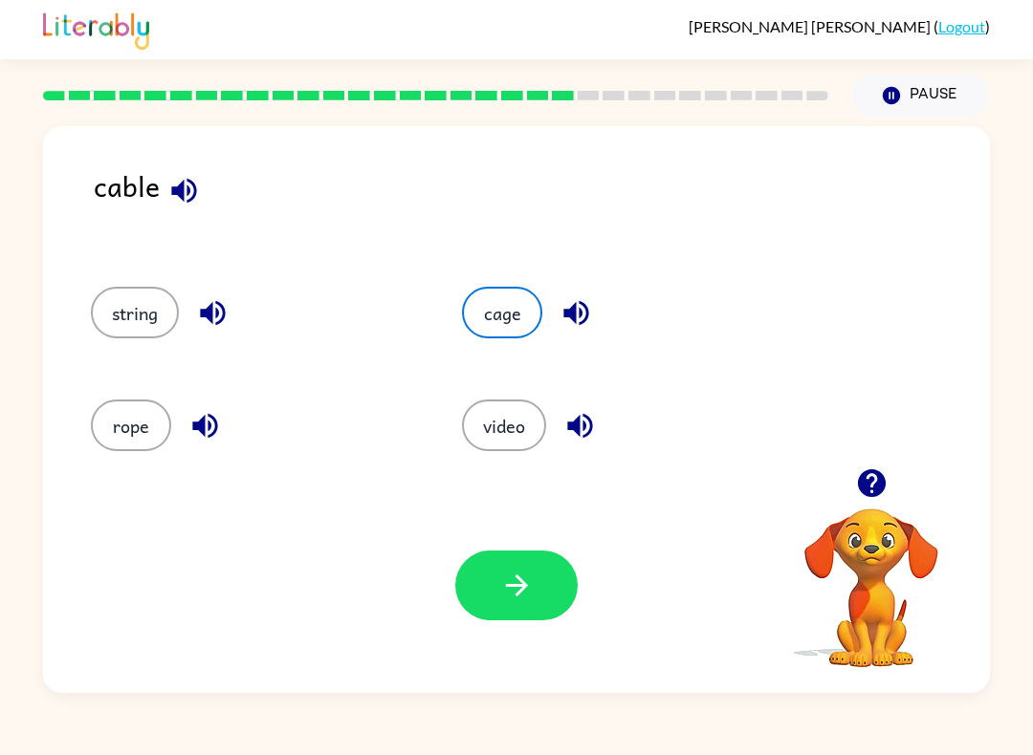
click at [519, 591] on icon "button" at bounding box center [516, 585] width 33 height 33
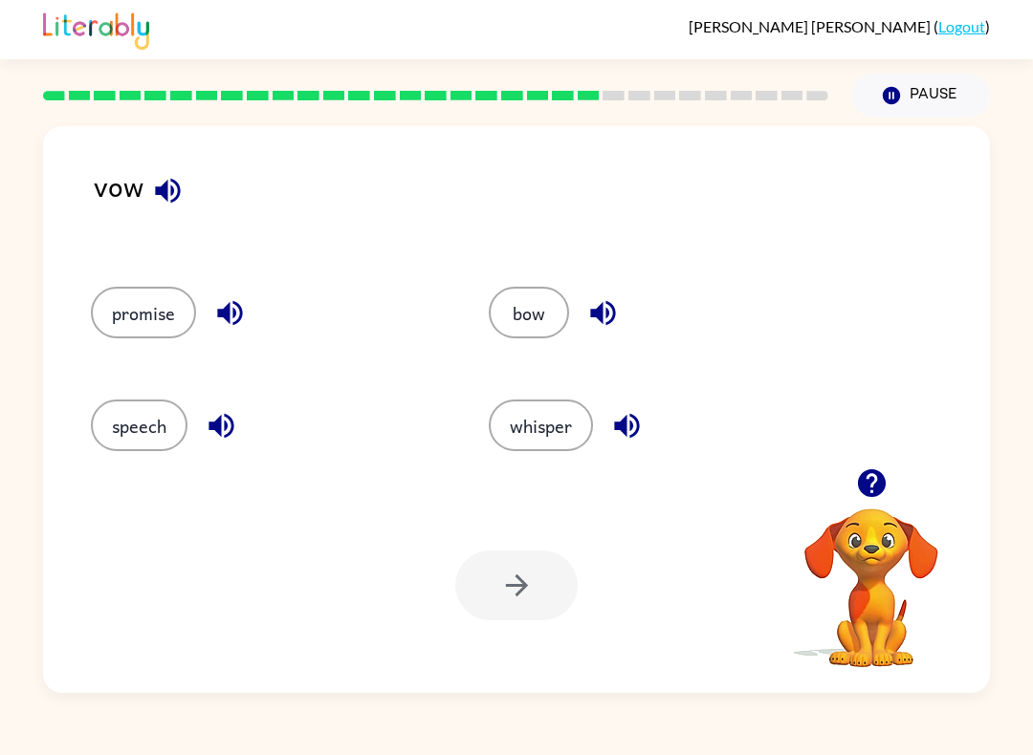
click at [168, 196] on icon "button" at bounding box center [167, 190] width 33 height 33
click at [131, 427] on button "speech" at bounding box center [139, 426] width 97 height 52
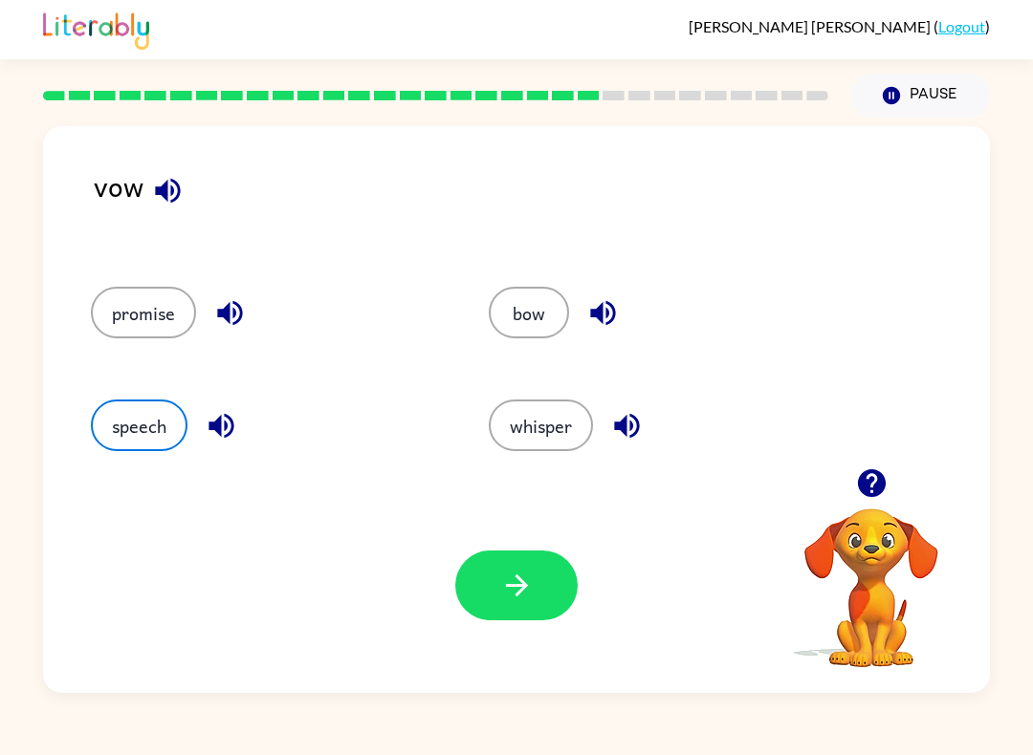
click at [505, 578] on icon "button" at bounding box center [516, 585] width 33 height 33
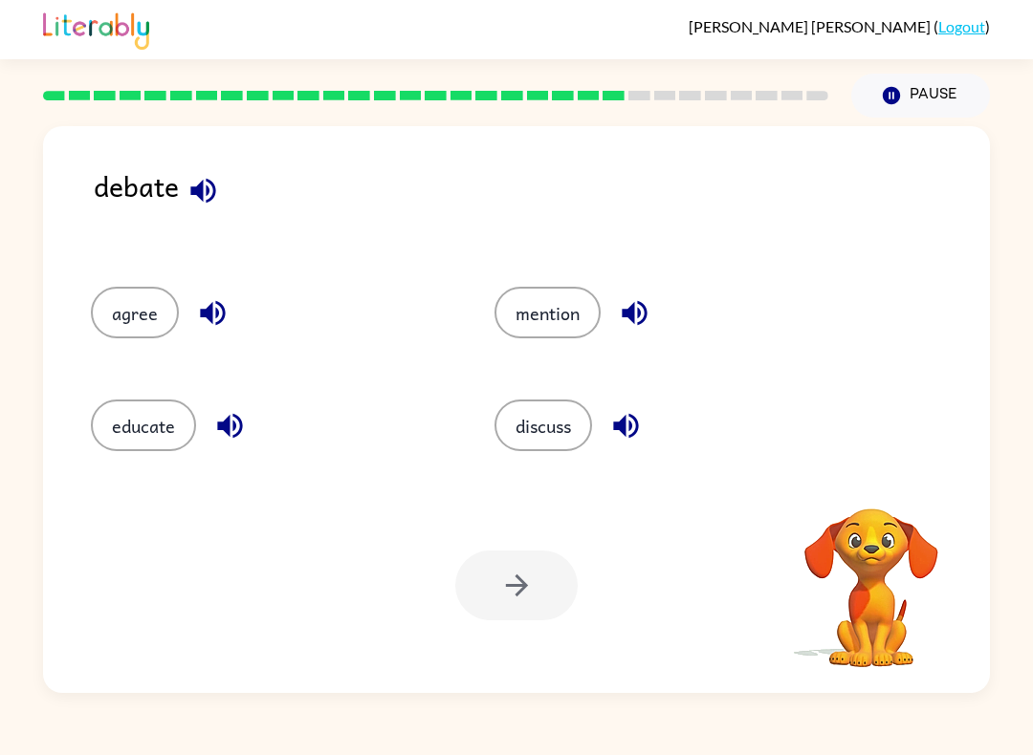
click at [551, 449] on button "discuss" at bounding box center [543, 426] width 98 height 52
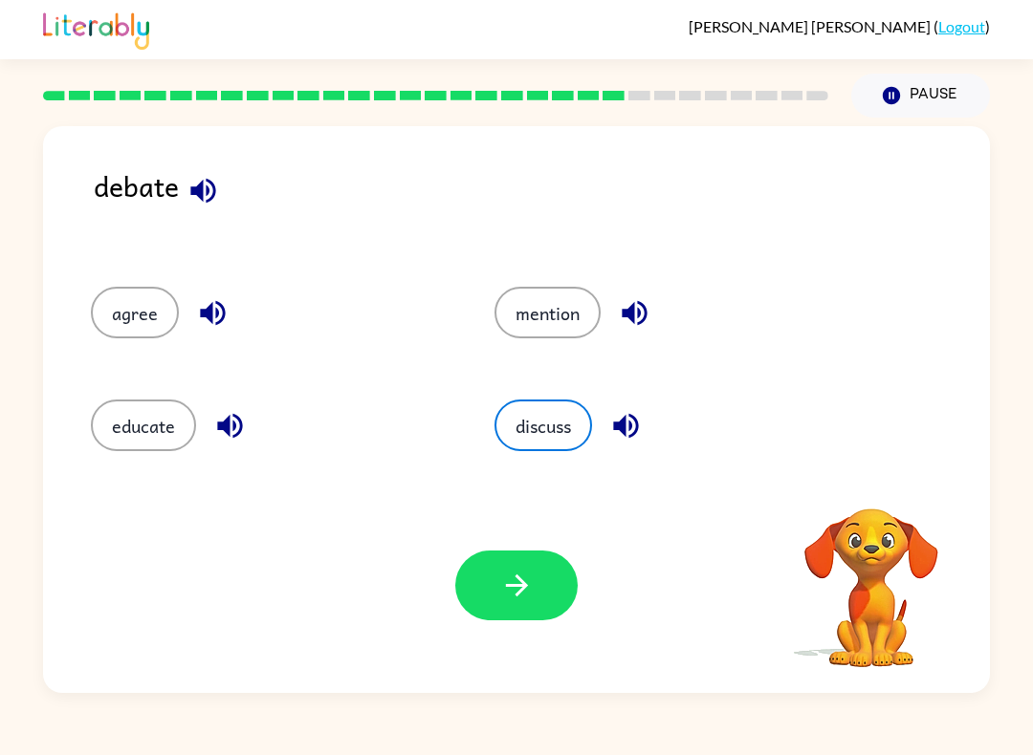
click at [506, 576] on icon "button" at bounding box center [516, 585] width 33 height 33
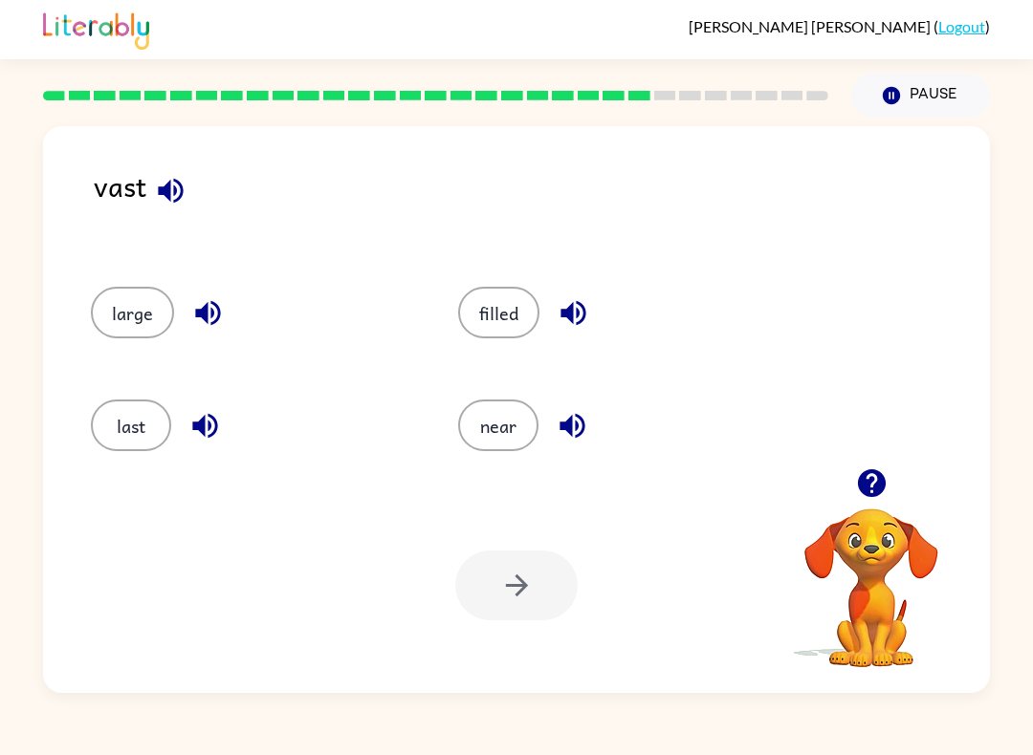
click at [509, 442] on button "near" at bounding box center [498, 426] width 80 height 52
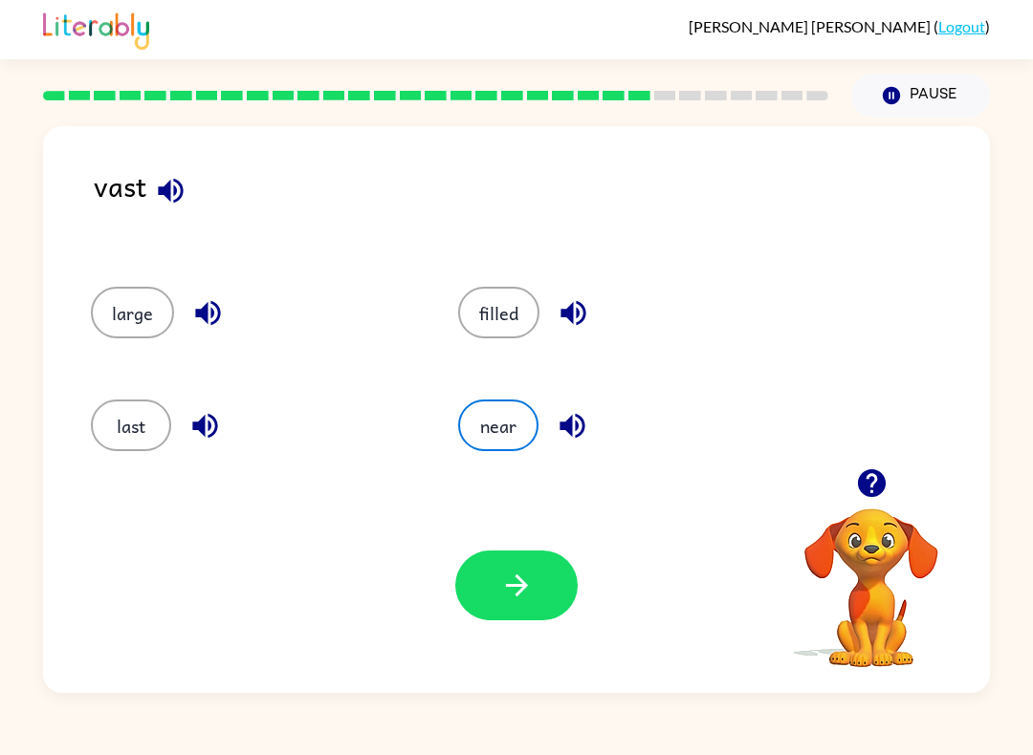
click at [515, 579] on icon "button" at bounding box center [516, 585] width 33 height 33
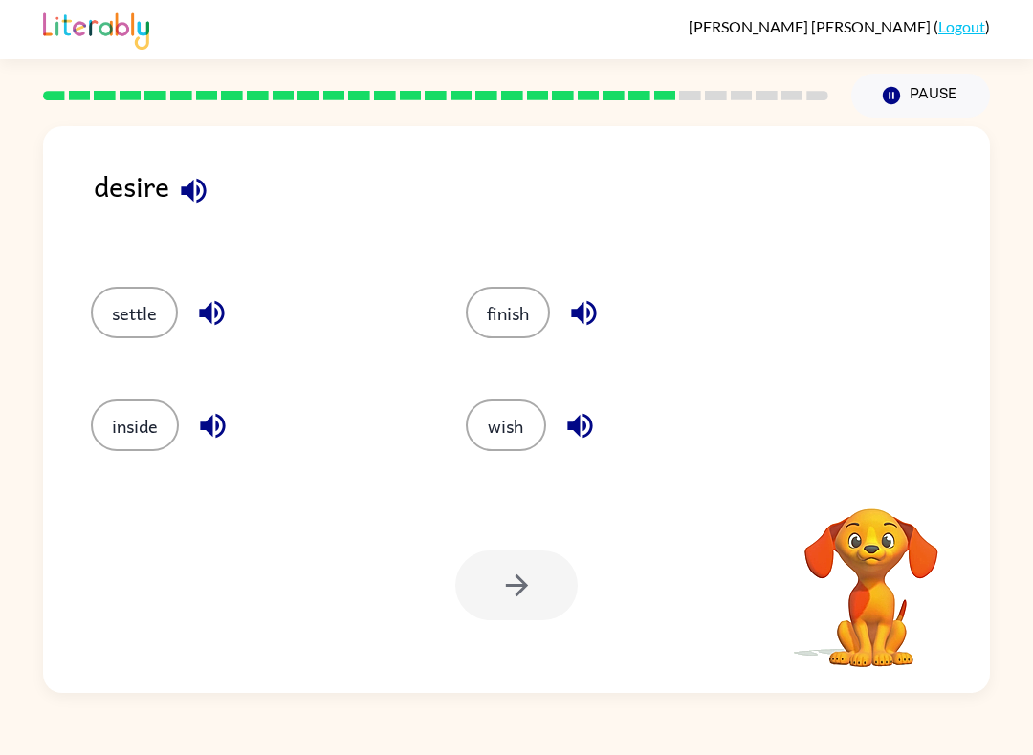
click at [152, 318] on button "settle" at bounding box center [134, 313] width 87 height 52
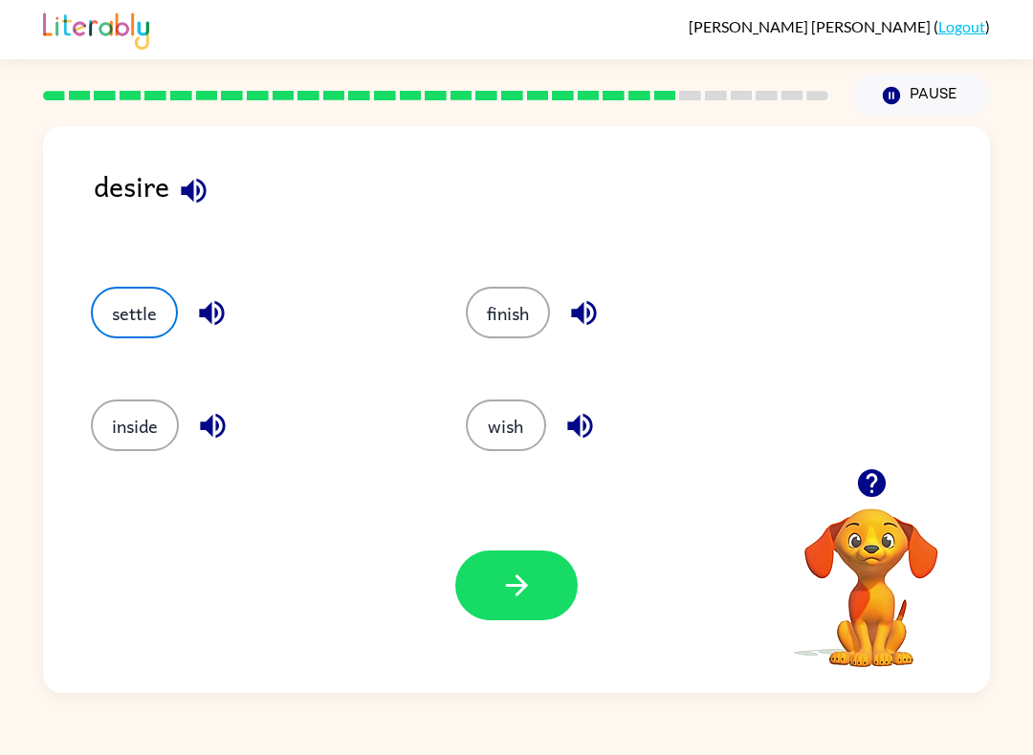
click at [504, 588] on icon "button" at bounding box center [516, 585] width 33 height 33
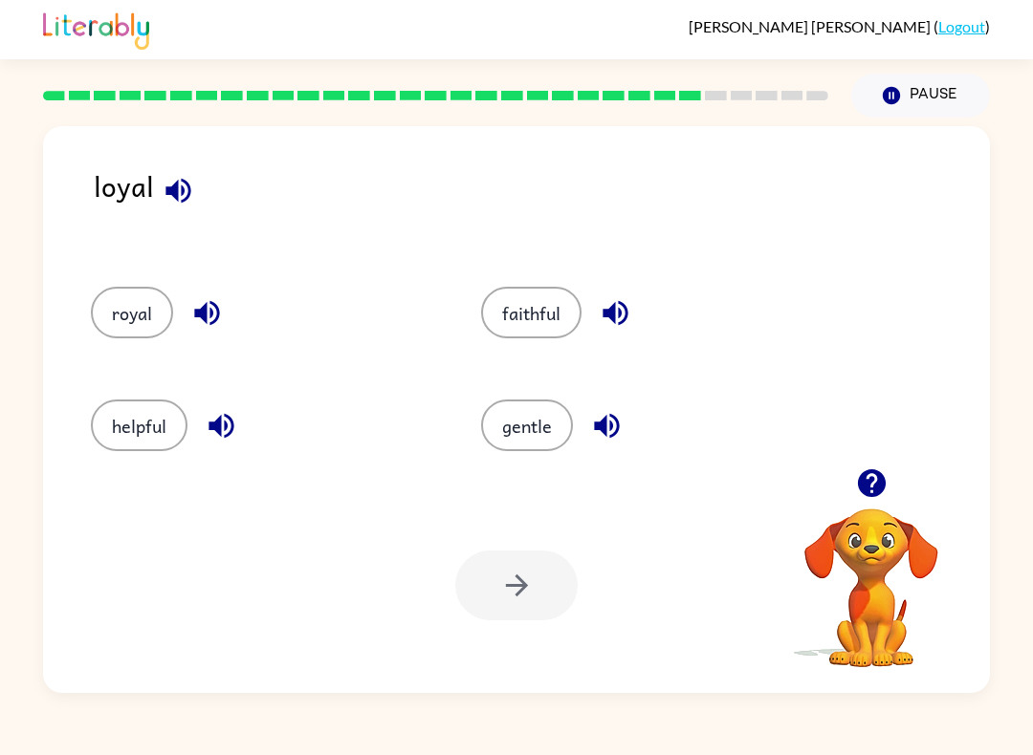
click at [533, 319] on button "faithful" at bounding box center [531, 313] width 100 height 52
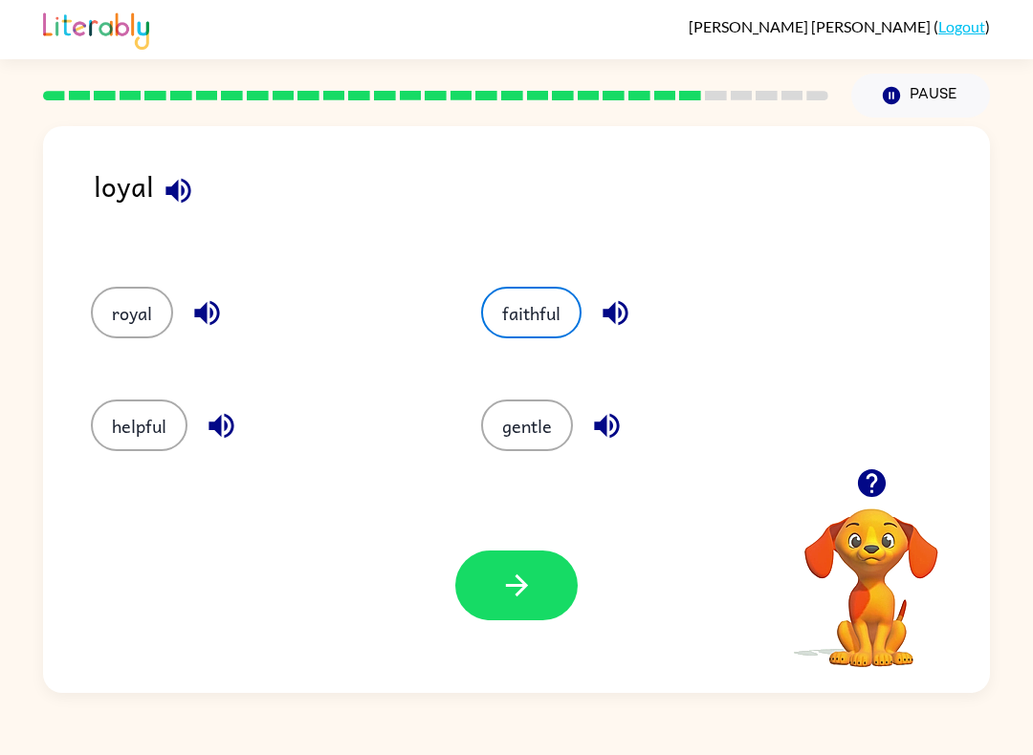
click at [535, 426] on button "gentle" at bounding box center [527, 426] width 92 height 52
click at [509, 595] on icon "button" at bounding box center [516, 585] width 33 height 33
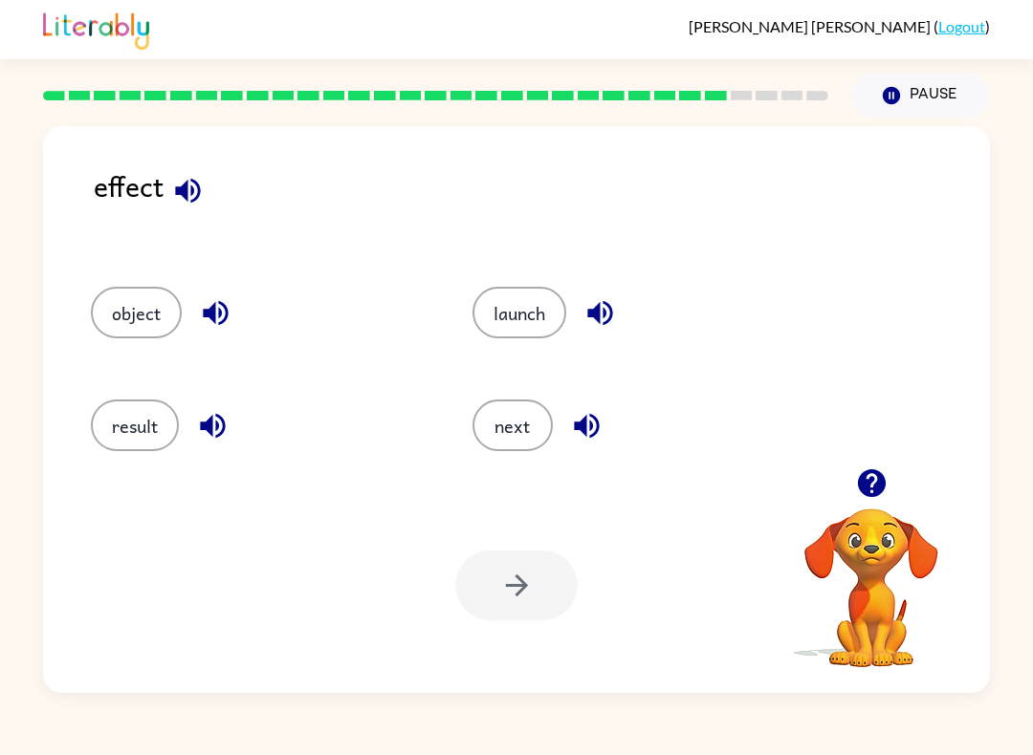
click at [535, 311] on button "launch" at bounding box center [519, 313] width 94 height 52
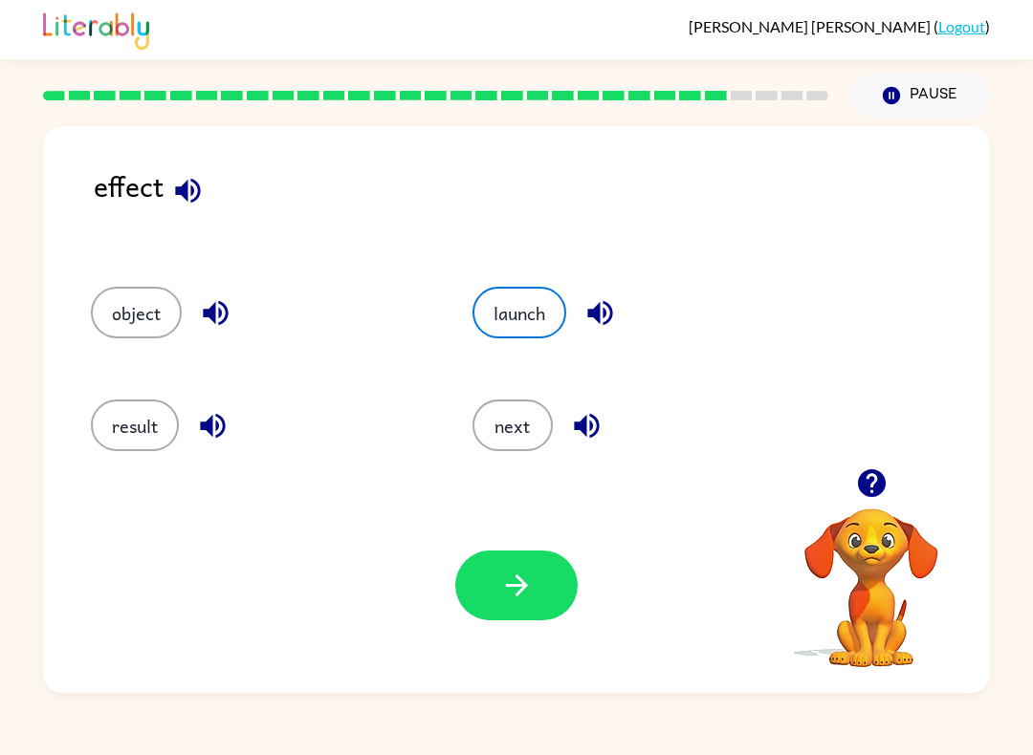
click at [532, 594] on icon "button" at bounding box center [516, 585] width 33 height 33
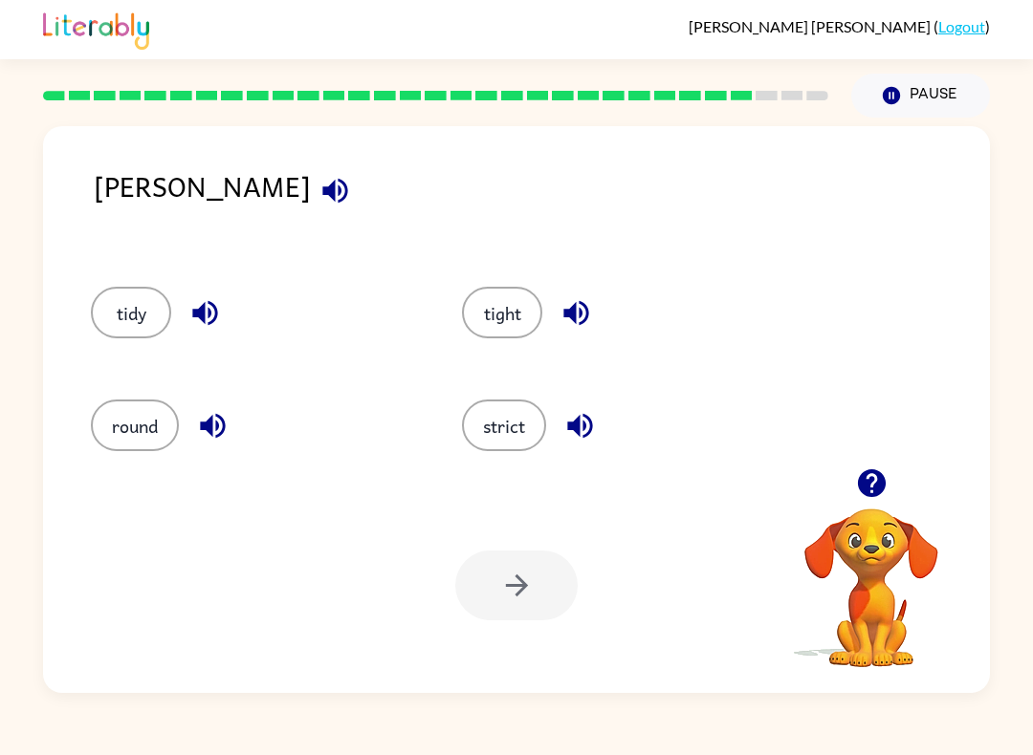
click at [509, 436] on button "strict" at bounding box center [504, 426] width 84 height 52
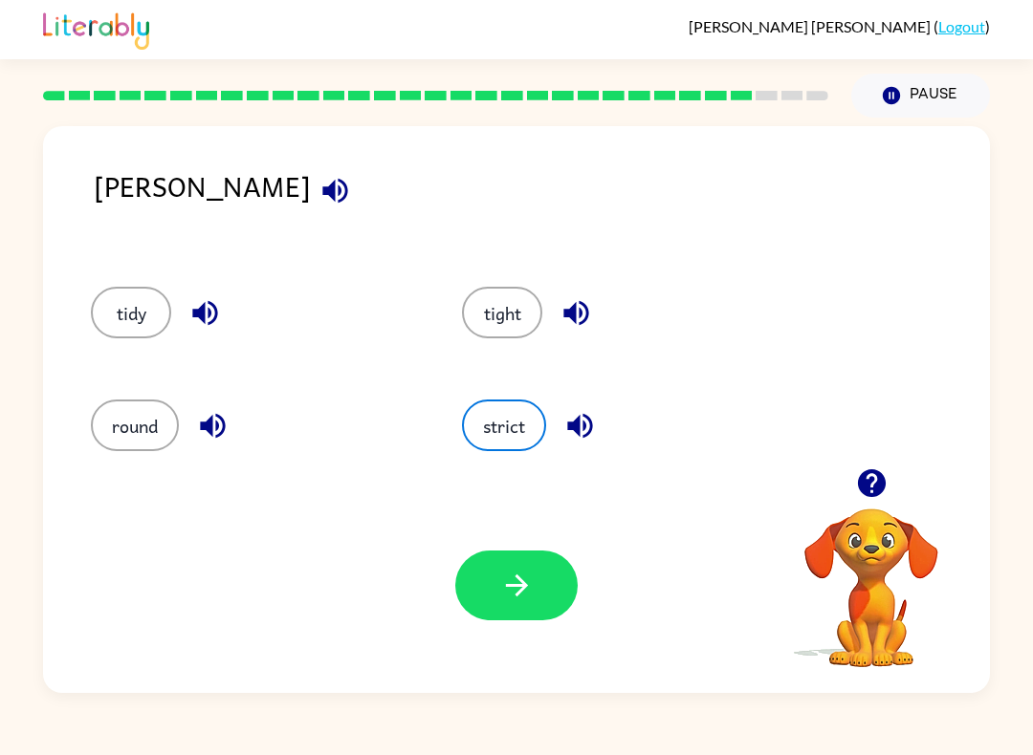
click at [139, 440] on button "round" at bounding box center [135, 426] width 88 height 52
click at [137, 318] on button "tidy" at bounding box center [131, 313] width 80 height 52
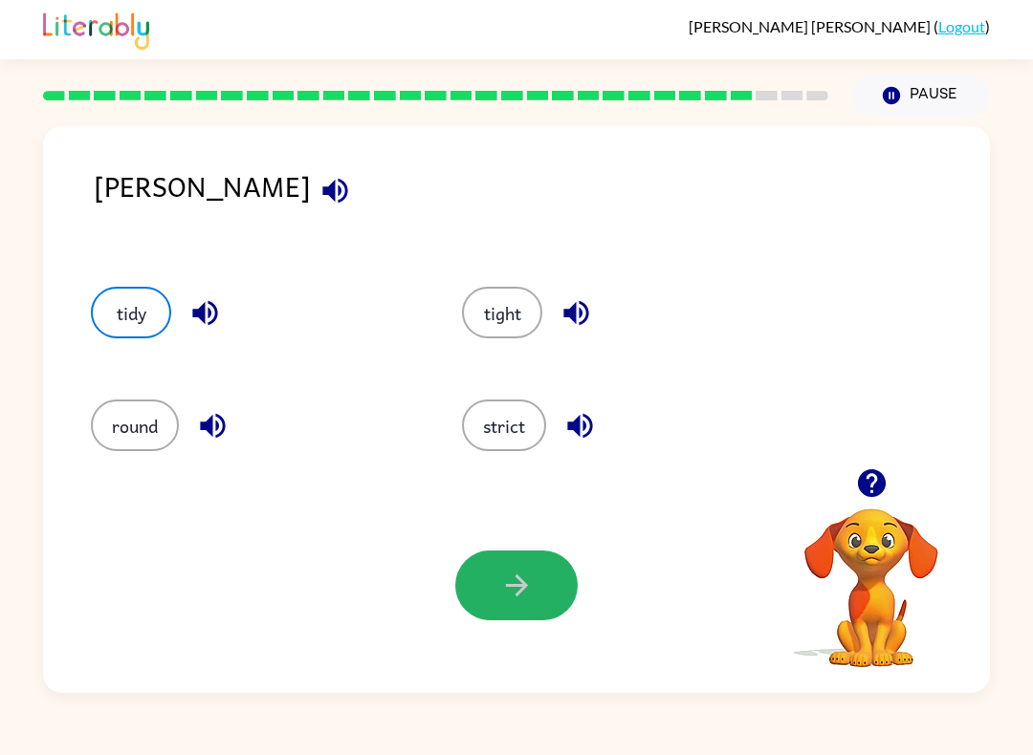
click at [529, 590] on icon "button" at bounding box center [516, 585] width 33 height 33
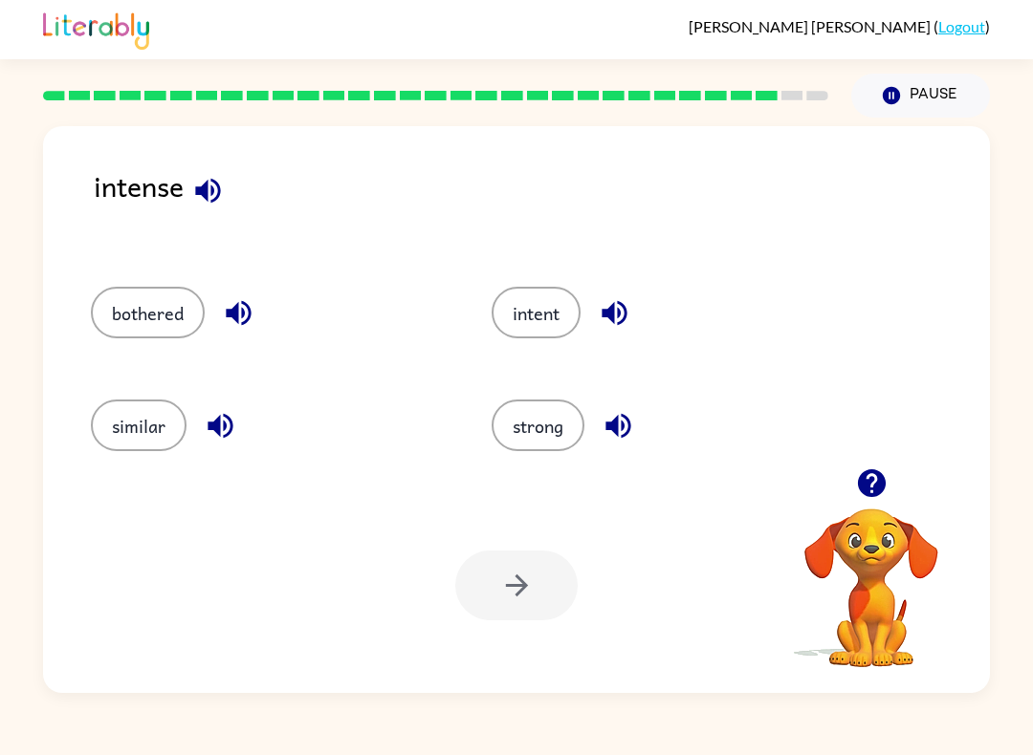
click at [542, 325] on button "intent" at bounding box center [535, 313] width 89 height 52
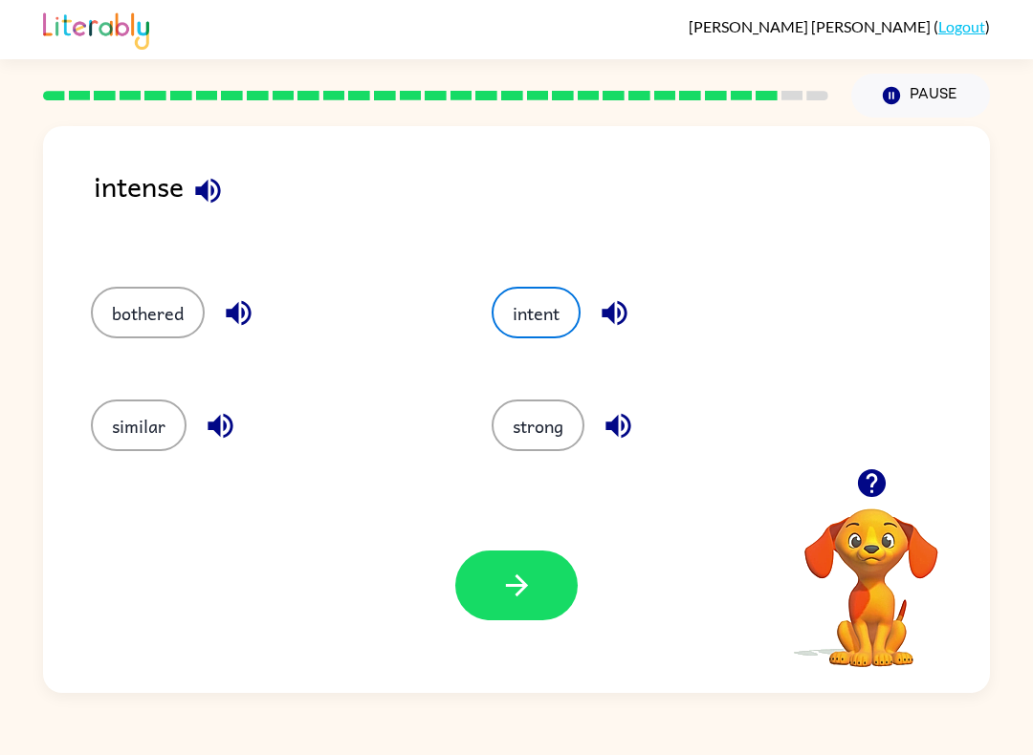
click at [504, 560] on button "button" at bounding box center [516, 586] width 122 height 70
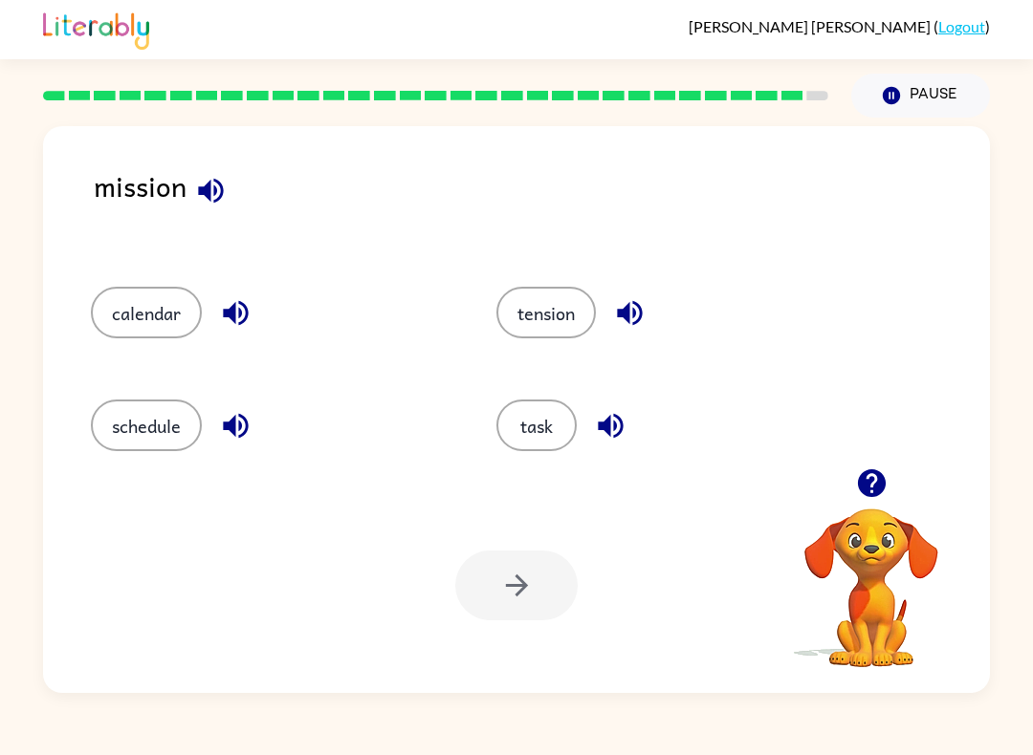
click at [529, 436] on button "task" at bounding box center [536, 426] width 80 height 52
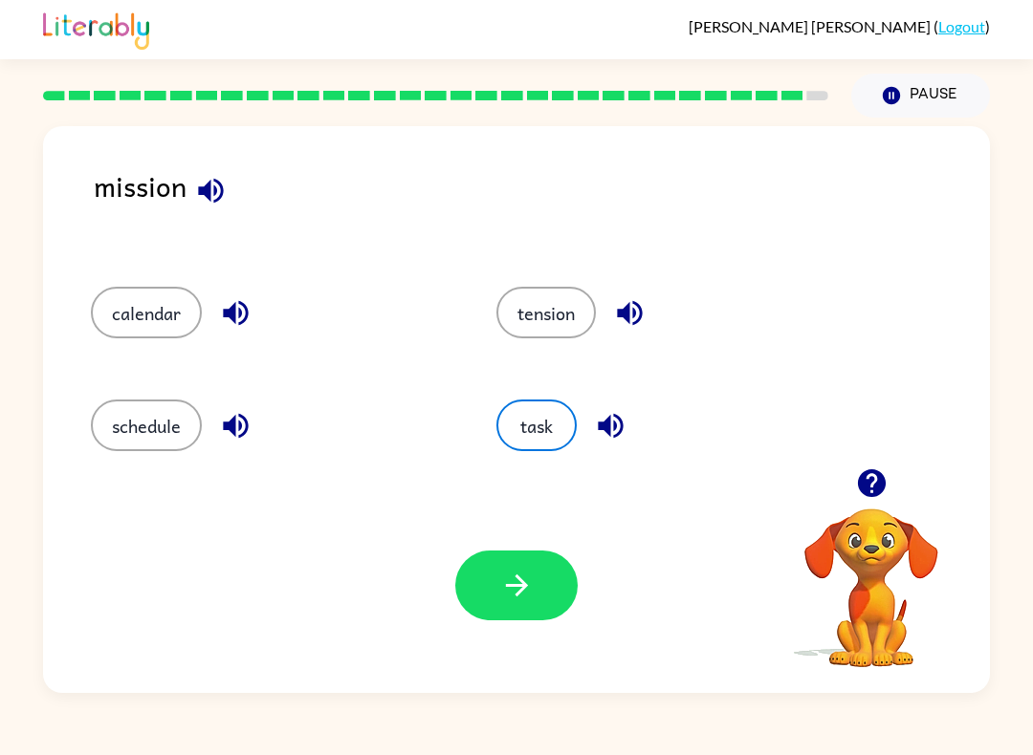
click at [522, 571] on icon "button" at bounding box center [516, 585] width 33 height 33
